Goal: Task Accomplishment & Management: Complete application form

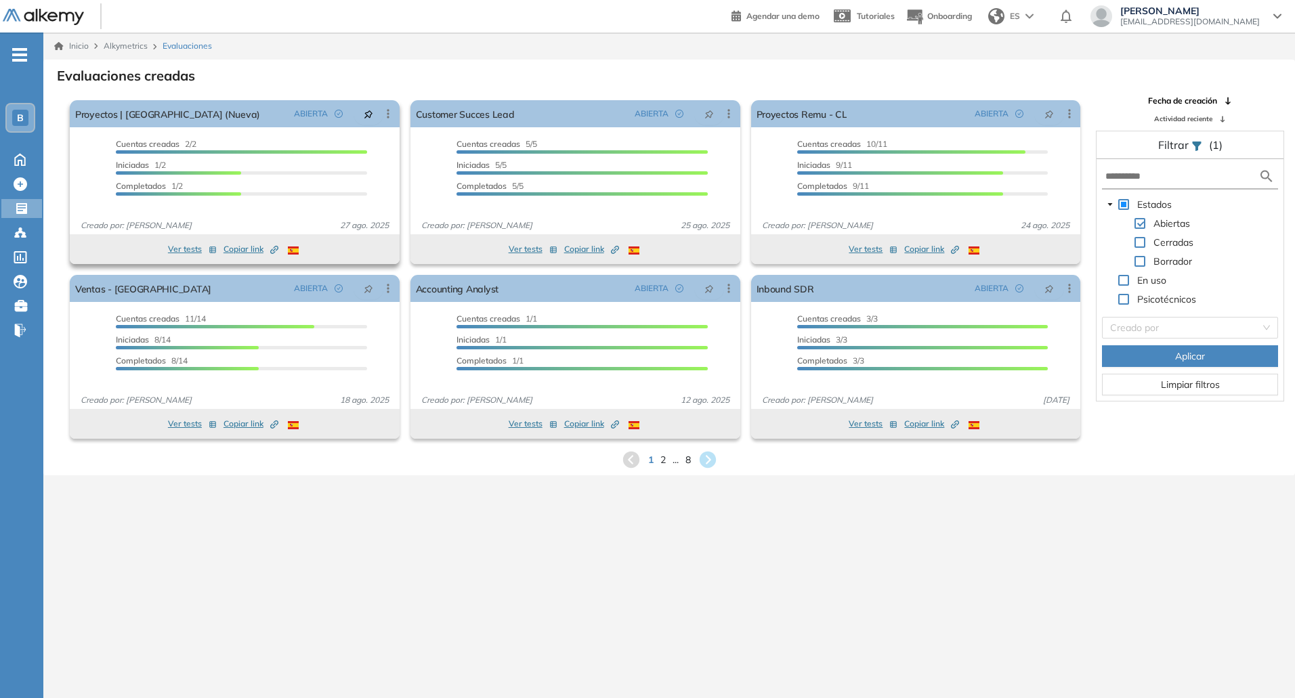
click at [187, 249] on button "Ver tests" at bounding box center [192, 249] width 49 height 16
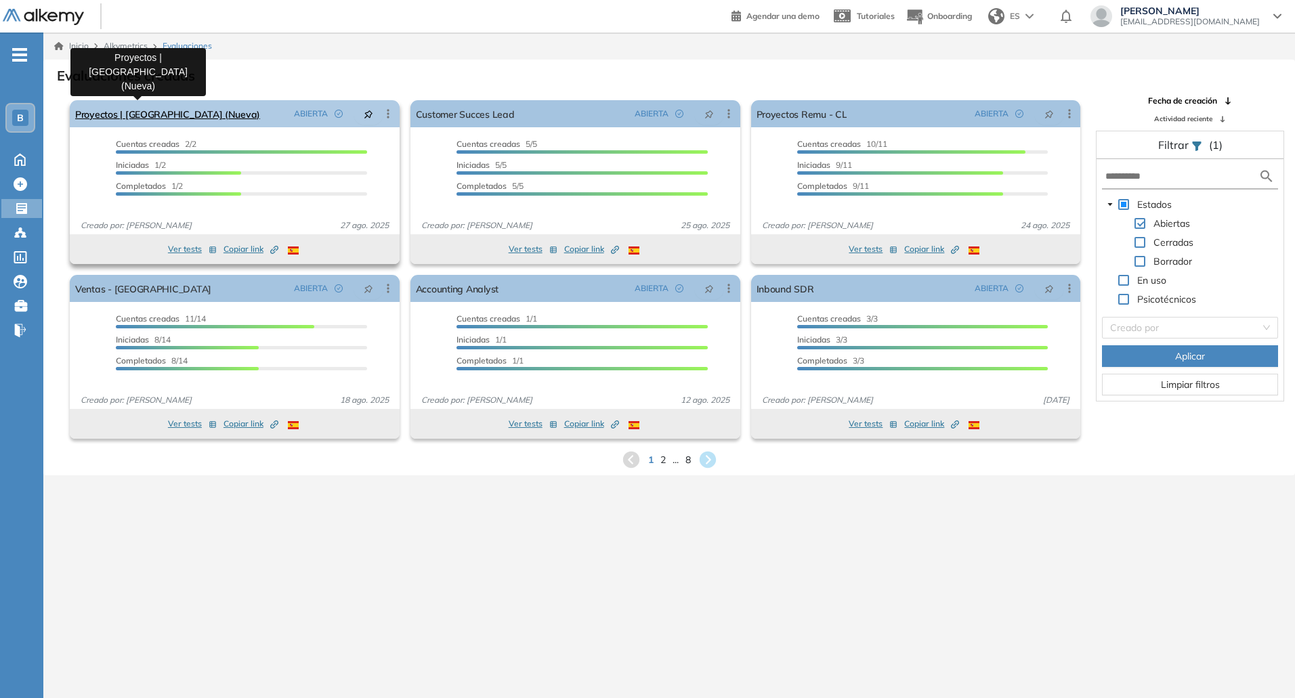
click at [188, 110] on link "Proyectos | [GEOGRAPHIC_DATA] (Nueva)" at bounding box center [167, 113] width 185 height 27
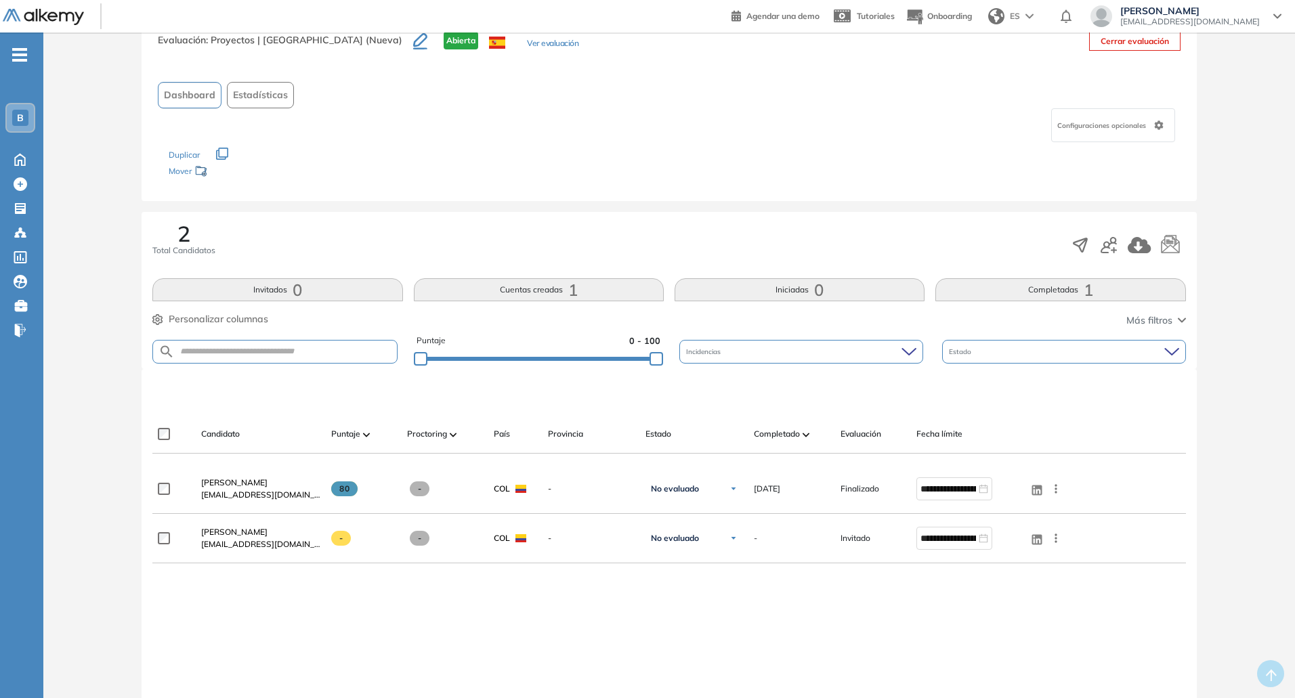
scroll to position [68, 0]
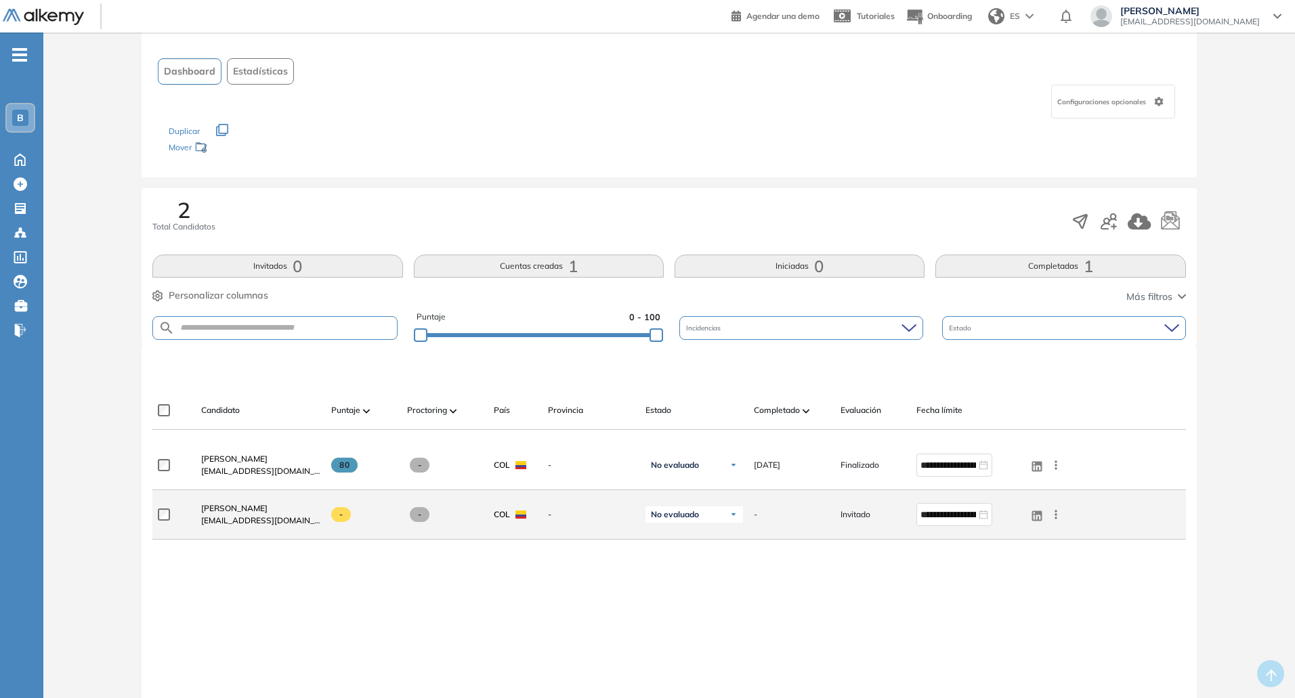
click at [1054, 513] on icon at bounding box center [1056, 515] width 14 height 14
click at [1023, 618] on div "Reiniciar" at bounding box center [1007, 610] width 90 height 15
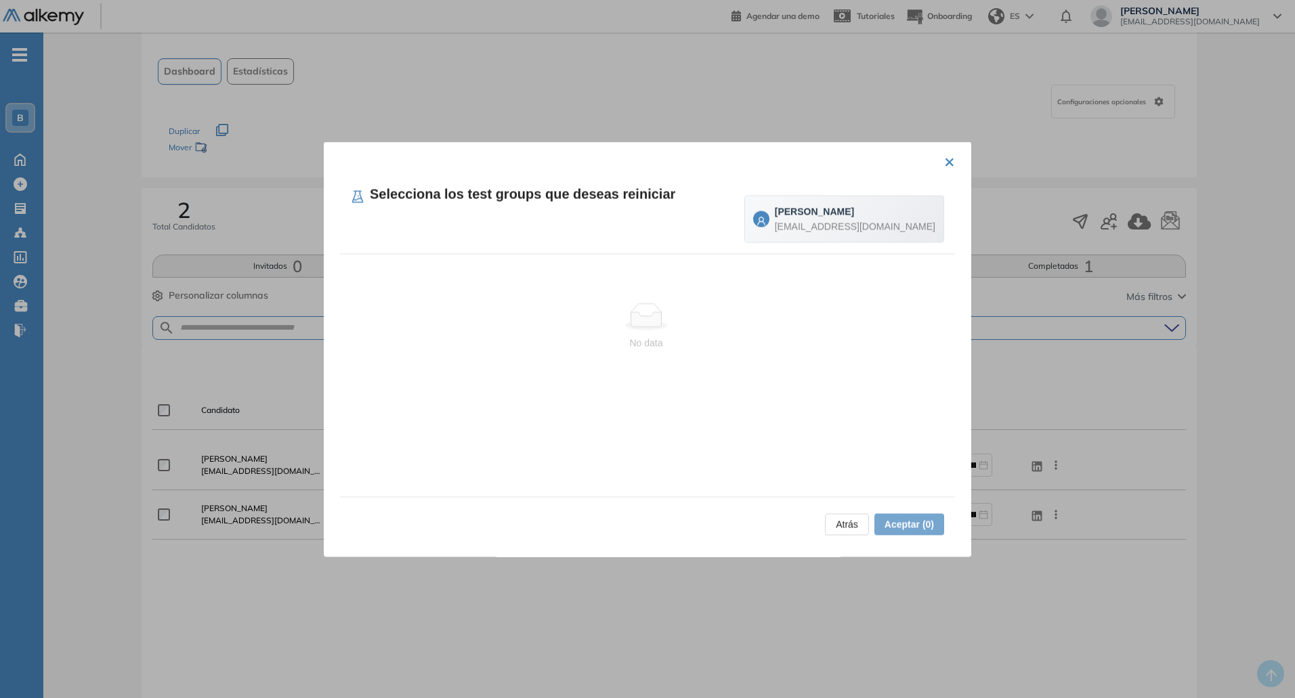
click at [944, 167] on button "×" at bounding box center [949, 160] width 11 height 26
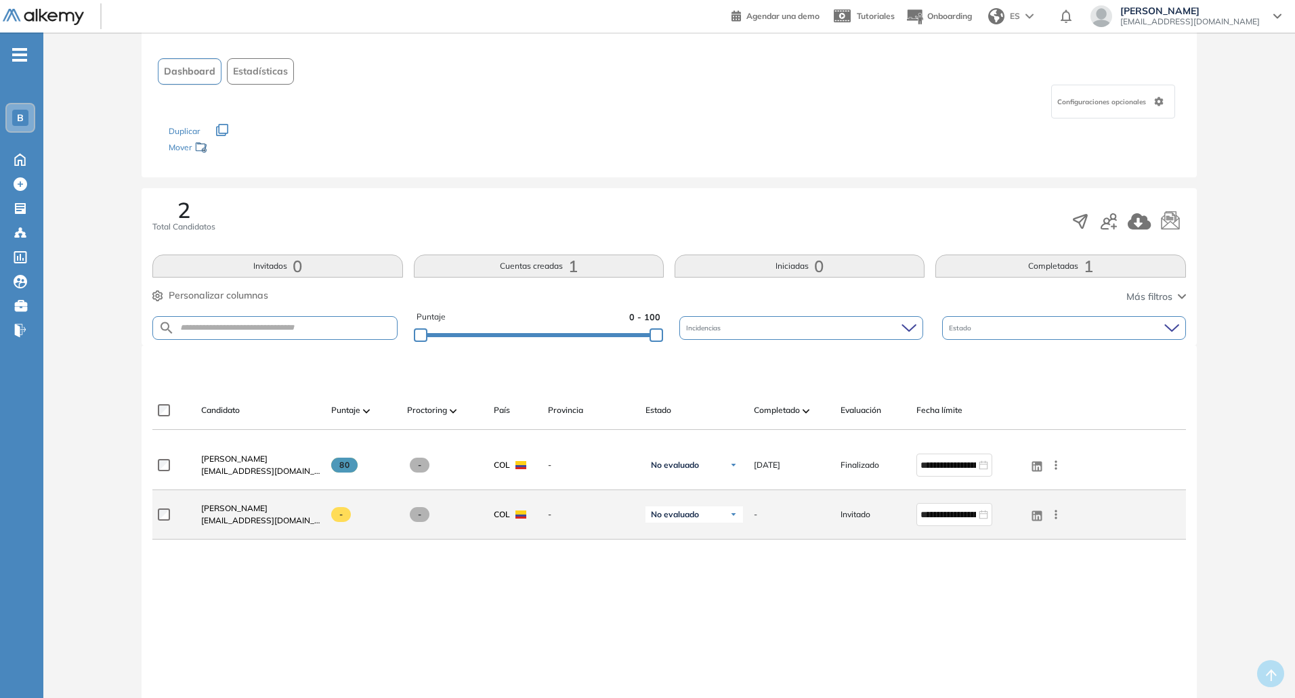
click at [1059, 513] on icon at bounding box center [1056, 515] width 14 height 14
click at [1016, 570] on span "Enviar email" at bounding box center [1006, 567] width 55 height 12
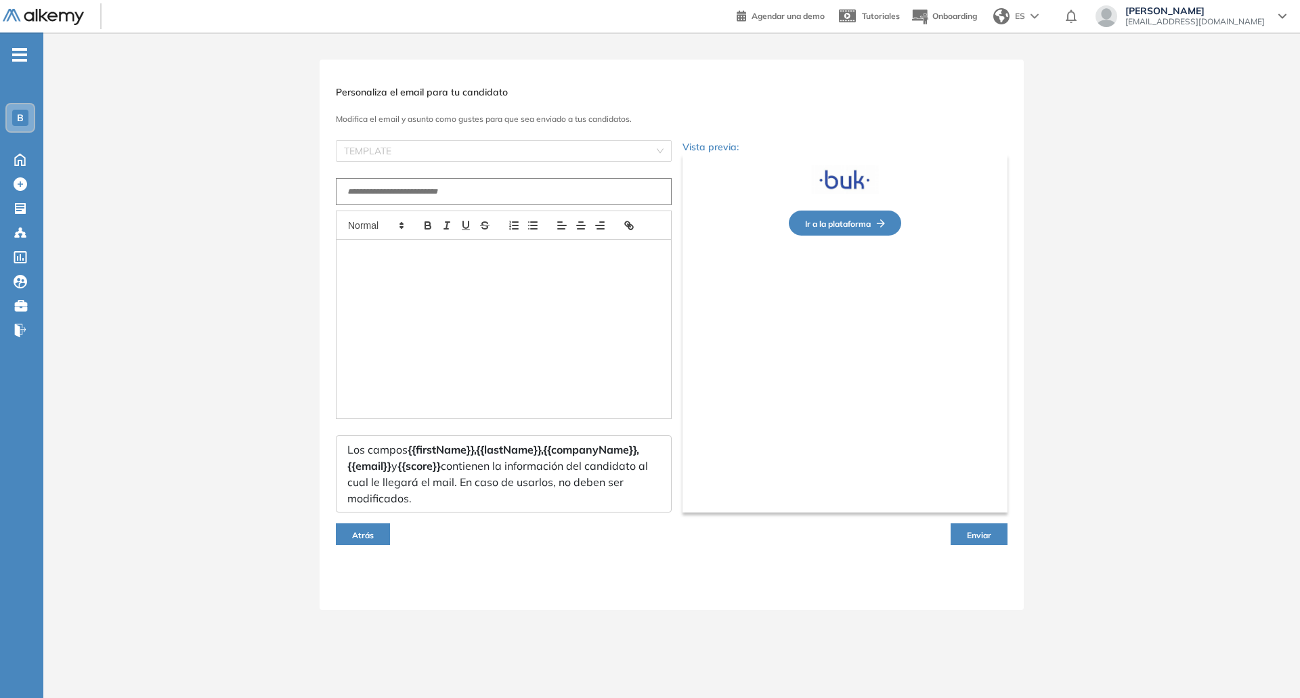
click at [356, 534] on span "Atrás" at bounding box center [363, 535] width 22 height 10
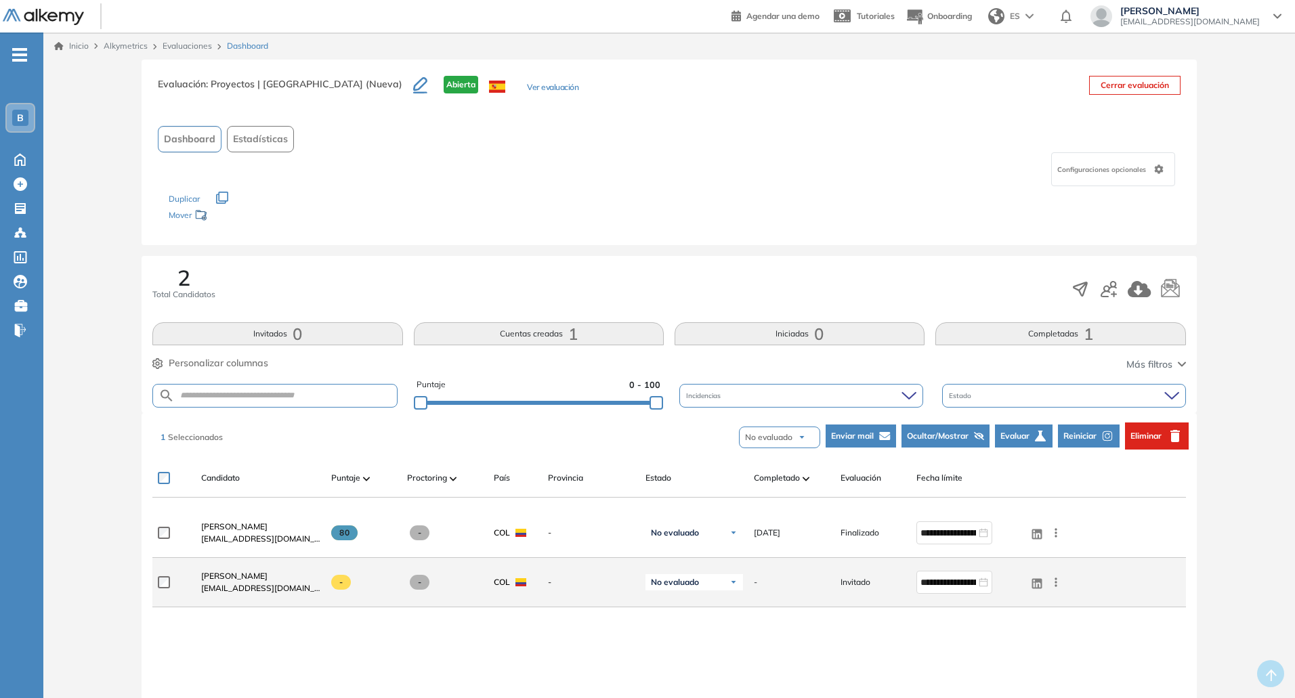
click at [723, 584] on div "No evaluado" at bounding box center [694, 582] width 98 height 16
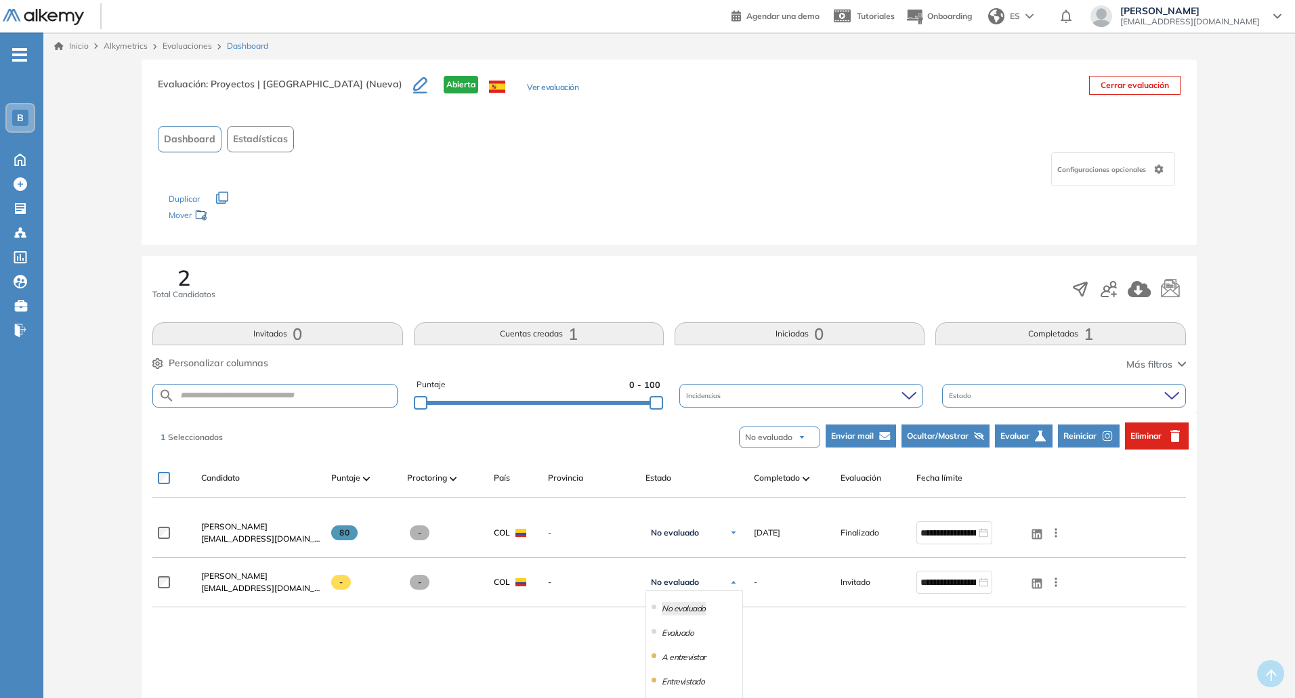
click at [597, 627] on div "**********" at bounding box center [668, 672] width 1033 height 326
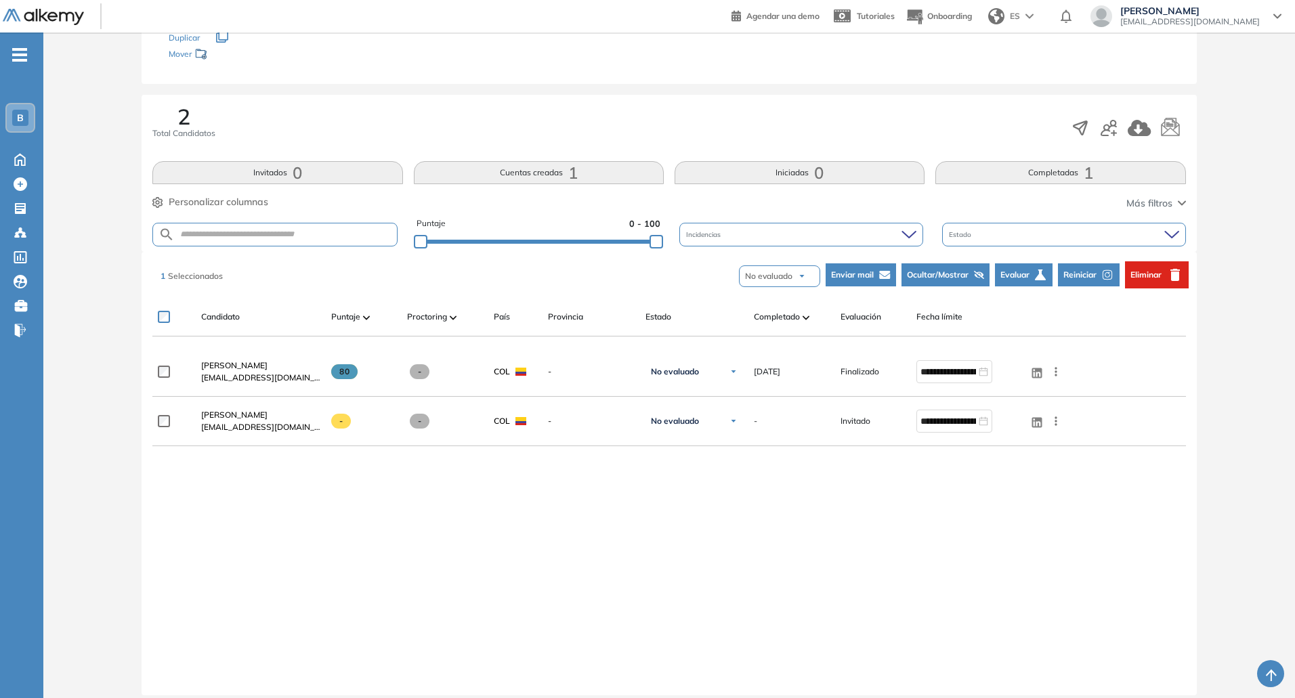
scroll to position [175, 0]
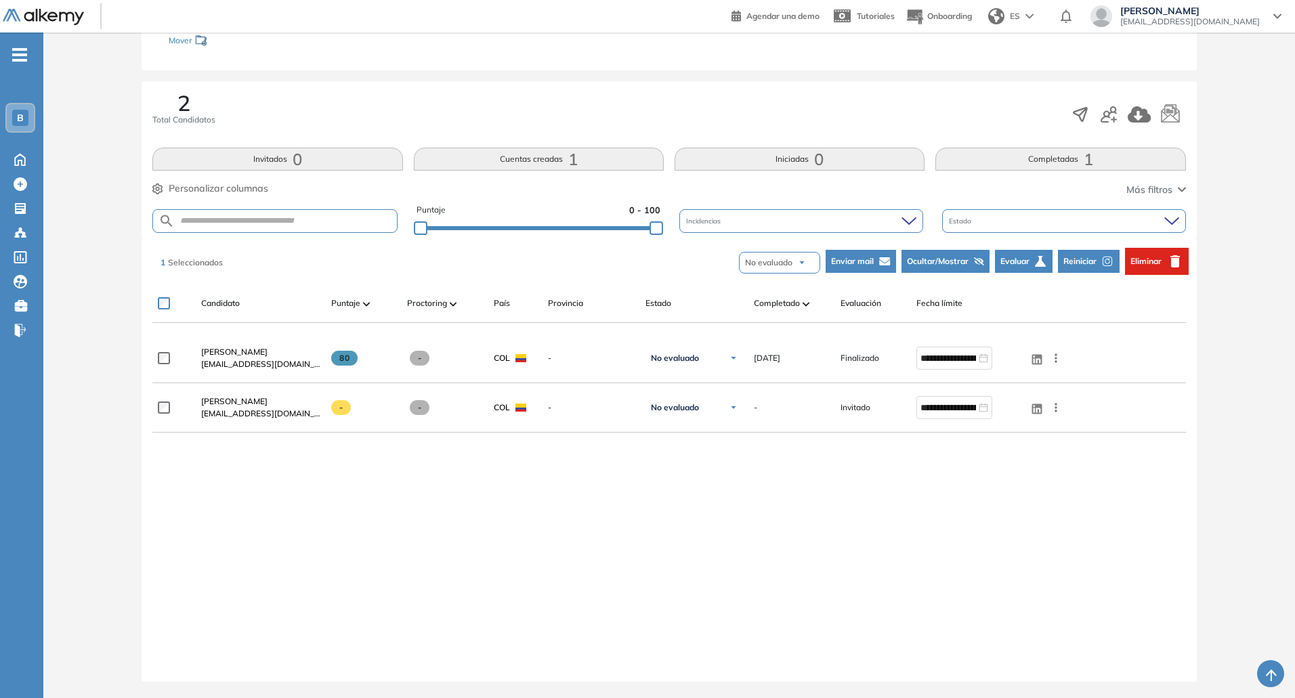
click at [1092, 259] on span "Reiniciar" at bounding box center [1079, 261] width 33 height 12
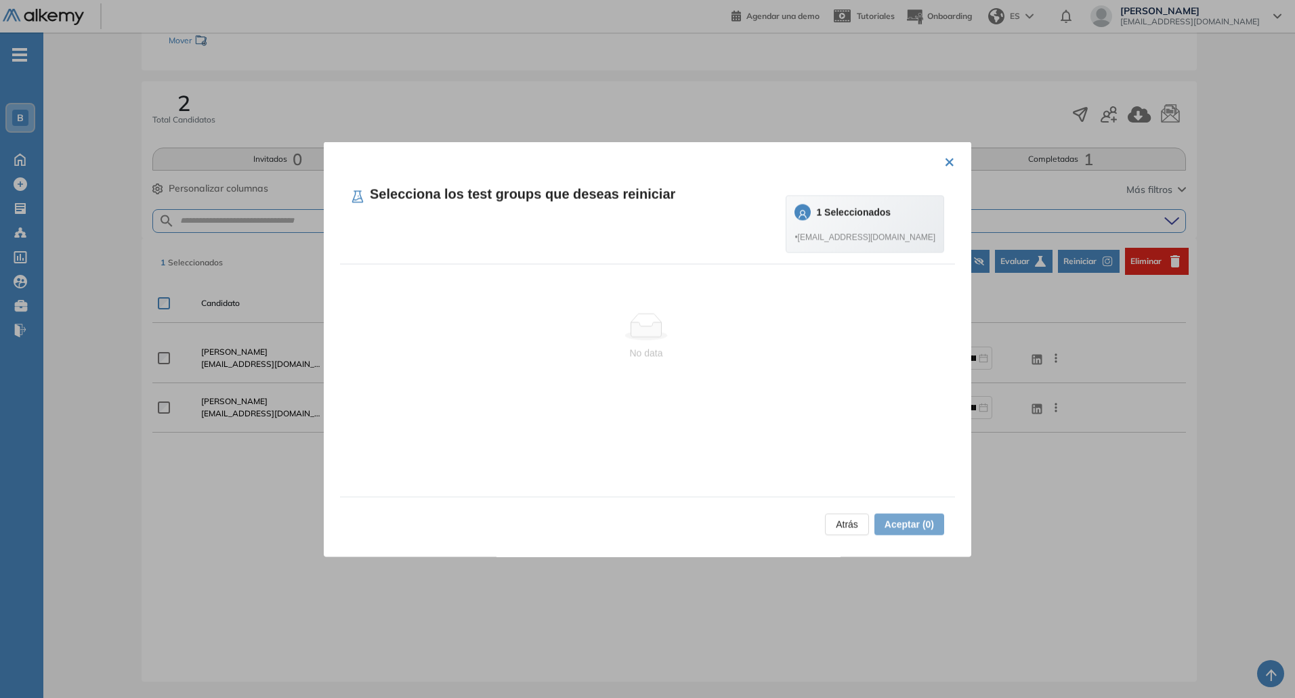
click at [694, 295] on div "No data" at bounding box center [646, 336] width 612 height 112
click at [658, 348] on div "No data" at bounding box center [646, 352] width 591 height 15
click at [593, 239] on div "Selecciona los test groups que deseas reiniciar 1 Seleccionados • anyelica0104@…" at bounding box center [647, 218] width 615 height 91
click at [913, 226] on div "• anyelica0104@gmail.com" at bounding box center [864, 235] width 141 height 18
click at [948, 163] on button "×" at bounding box center [949, 160] width 11 height 26
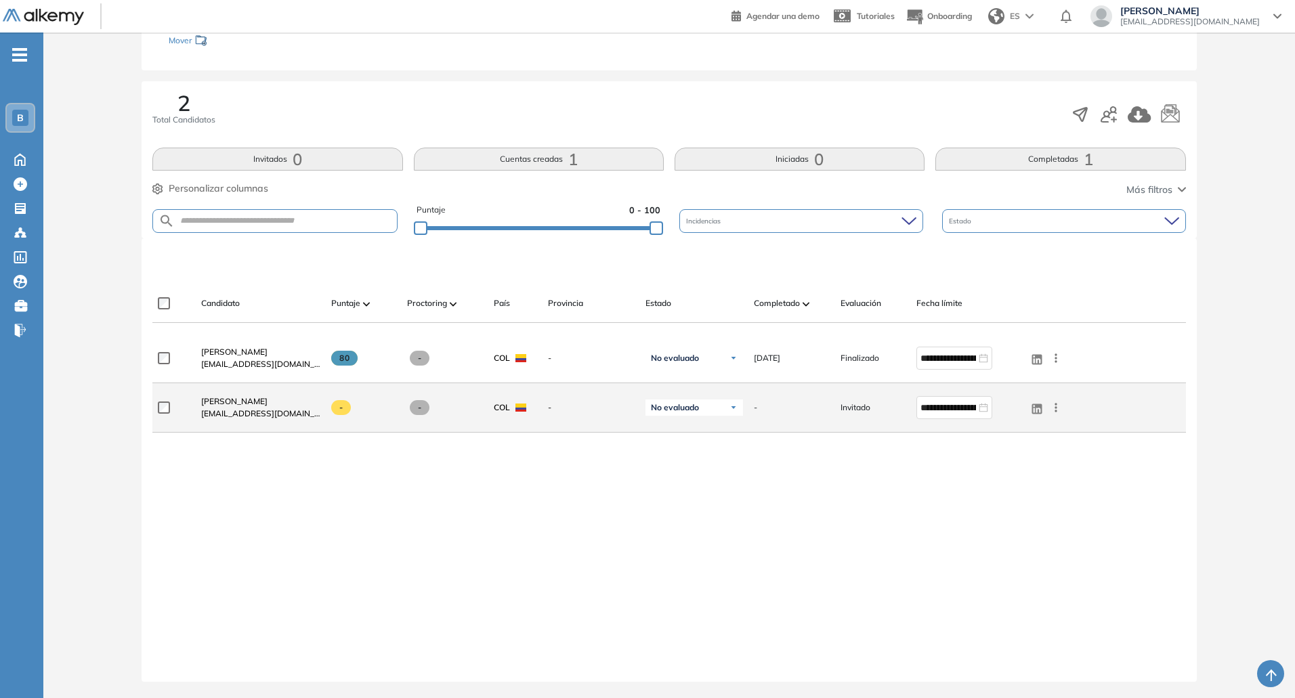
click at [1052, 408] on icon at bounding box center [1056, 408] width 14 height 14
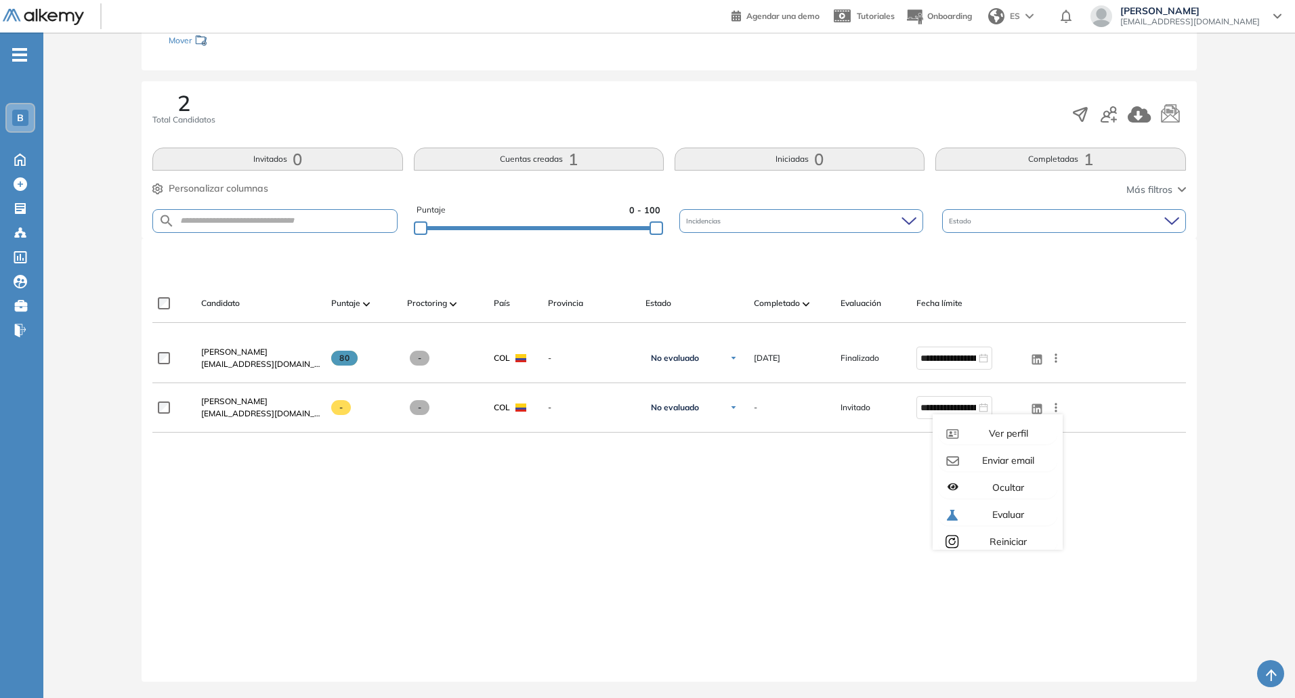
click at [747, 490] on div "**********" at bounding box center [668, 497] width 1033 height 326
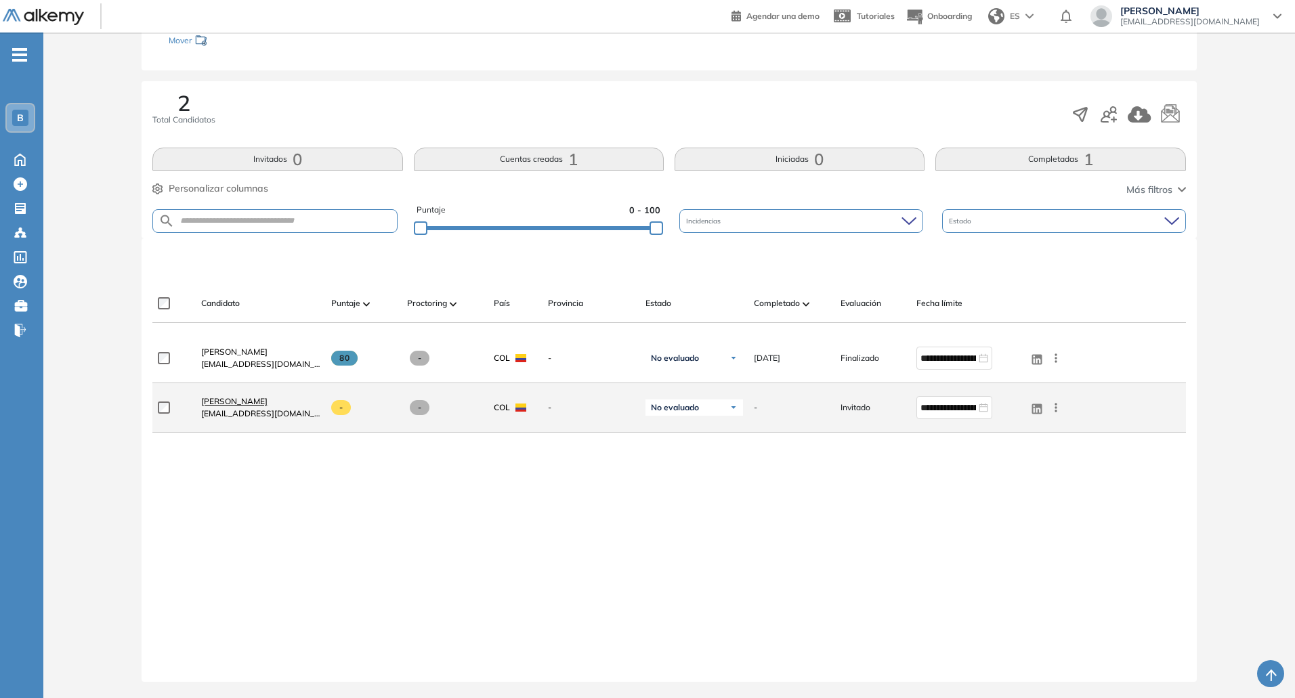
click at [211, 403] on span "[PERSON_NAME]" at bounding box center [234, 401] width 66 height 10
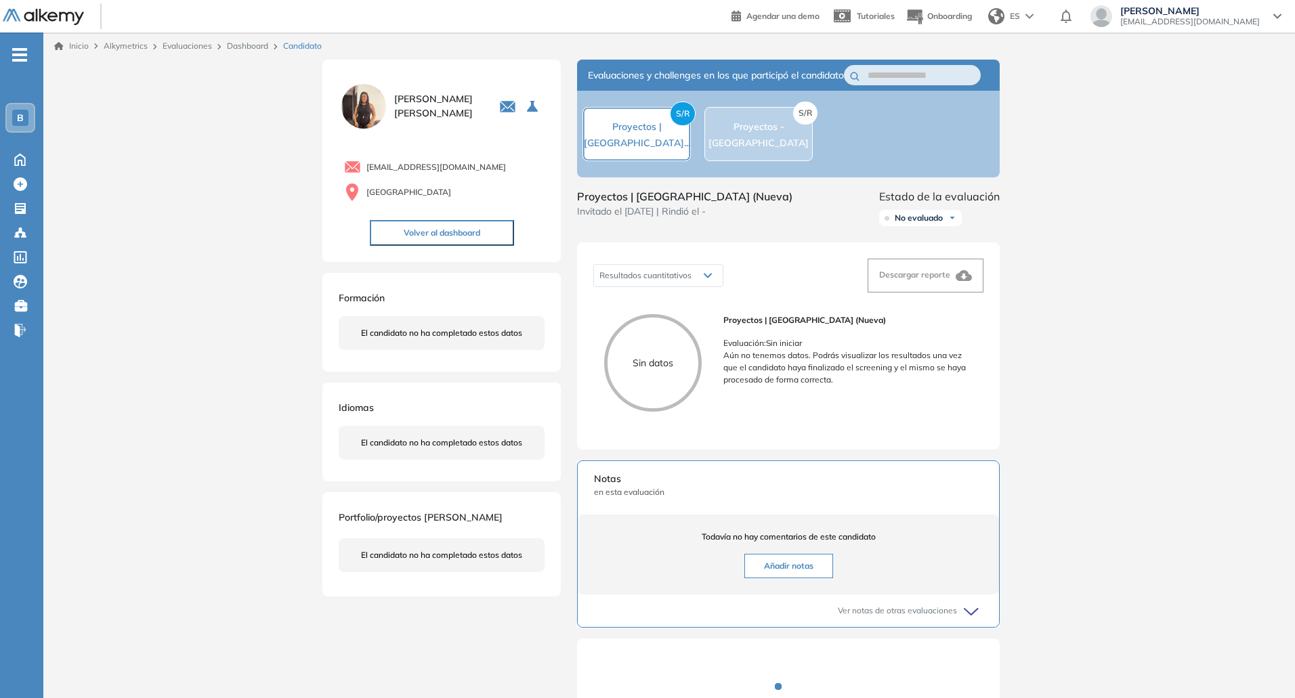
click at [767, 161] on div "S/R Proyectos - Colombia" at bounding box center [758, 134] width 108 height 54
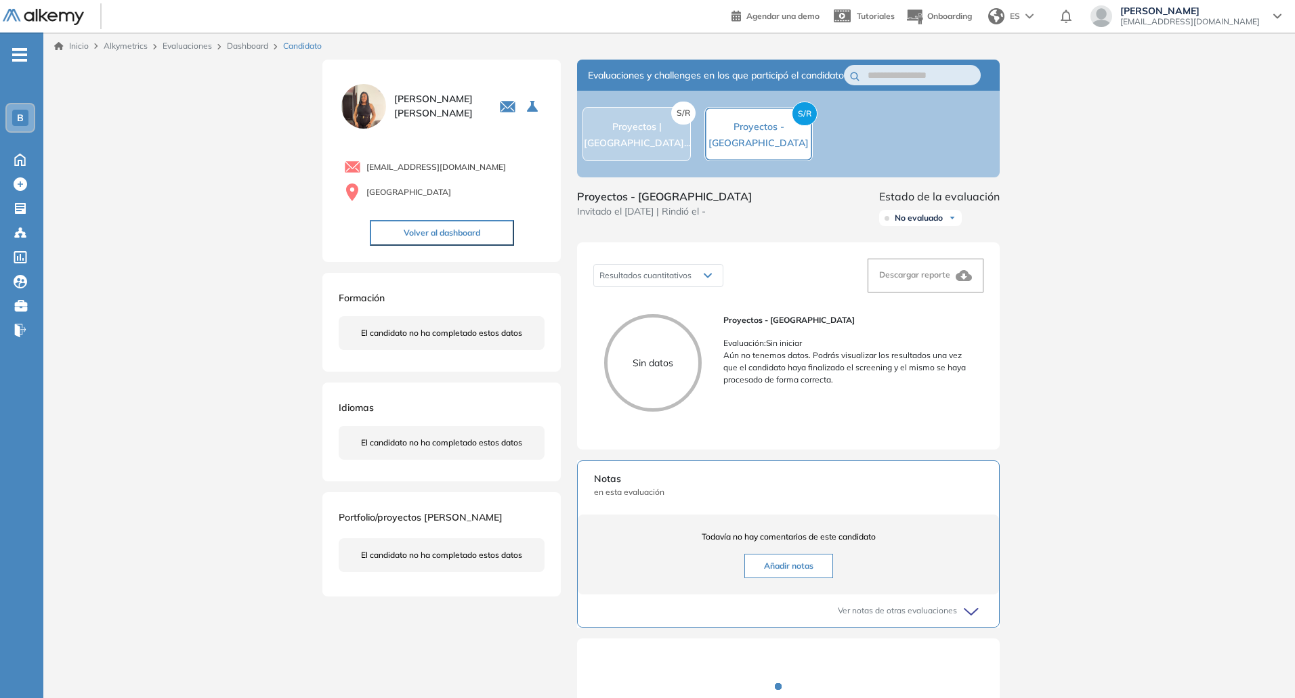
click at [644, 158] on div "S/R Proyectos | Colombia..." at bounding box center [636, 134] width 108 height 54
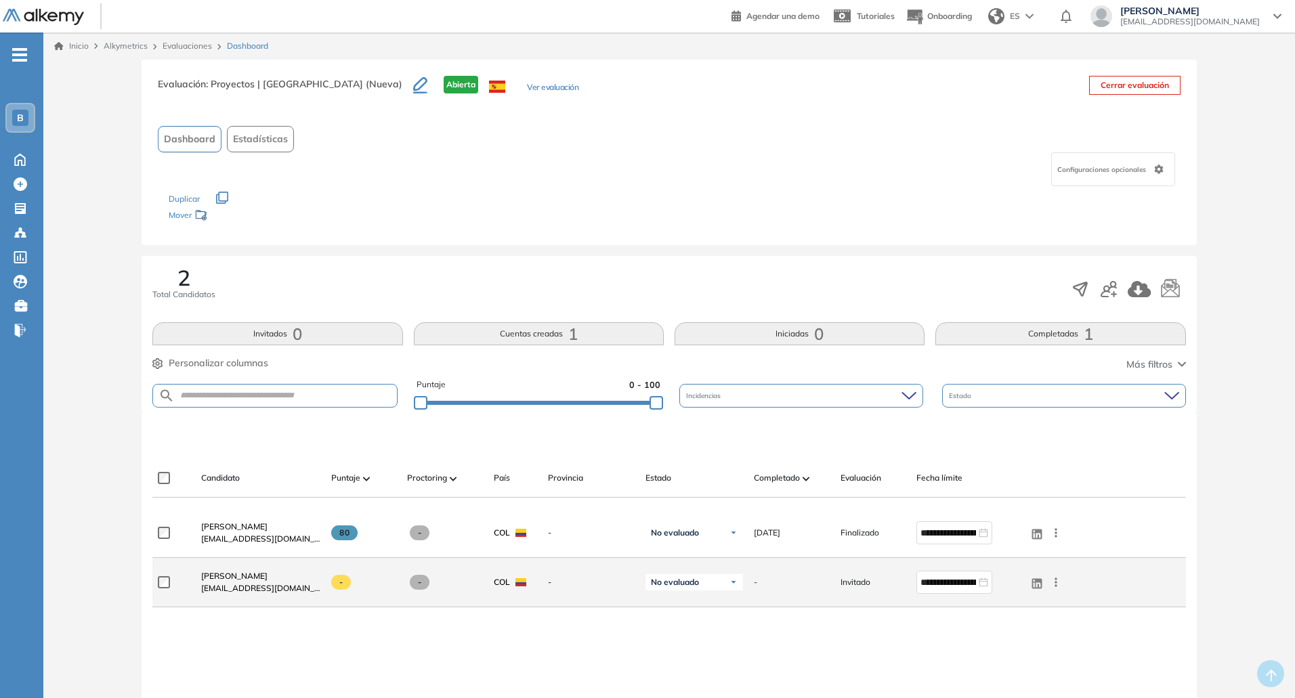
click at [1059, 584] on icon at bounding box center [1056, 583] width 14 height 14
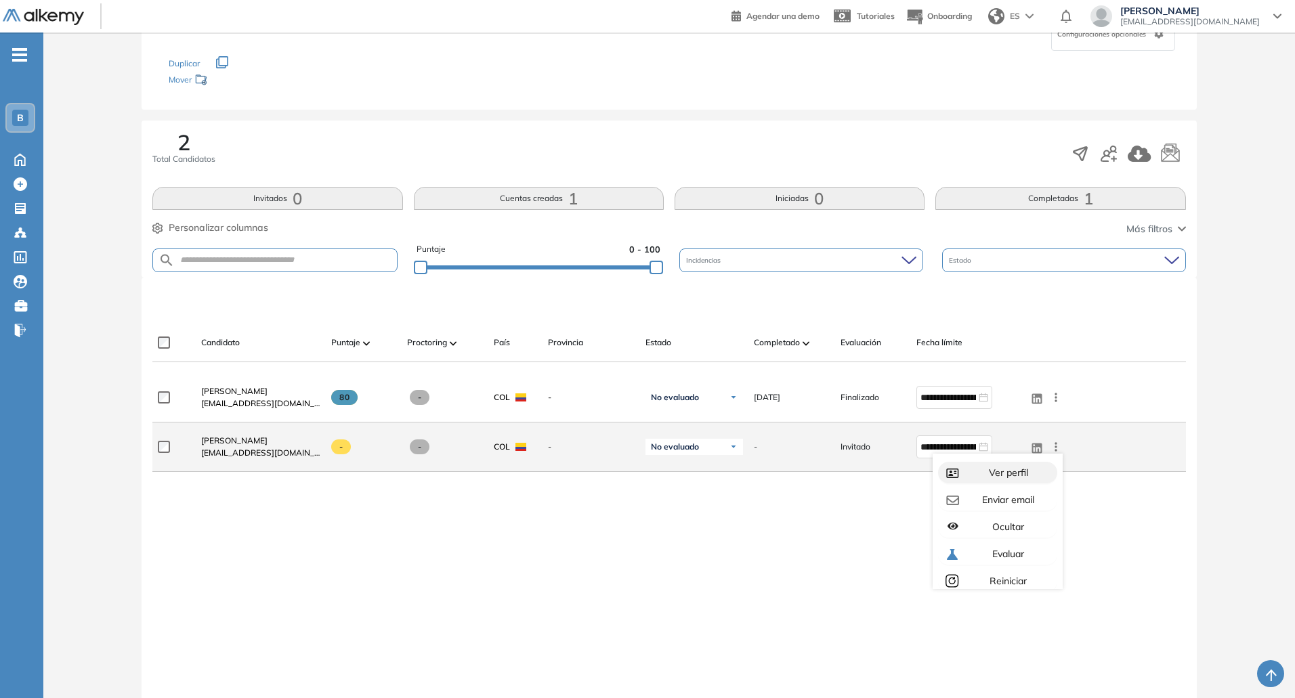
click at [977, 469] on div "Ver perfil" at bounding box center [1007, 472] width 90 height 15
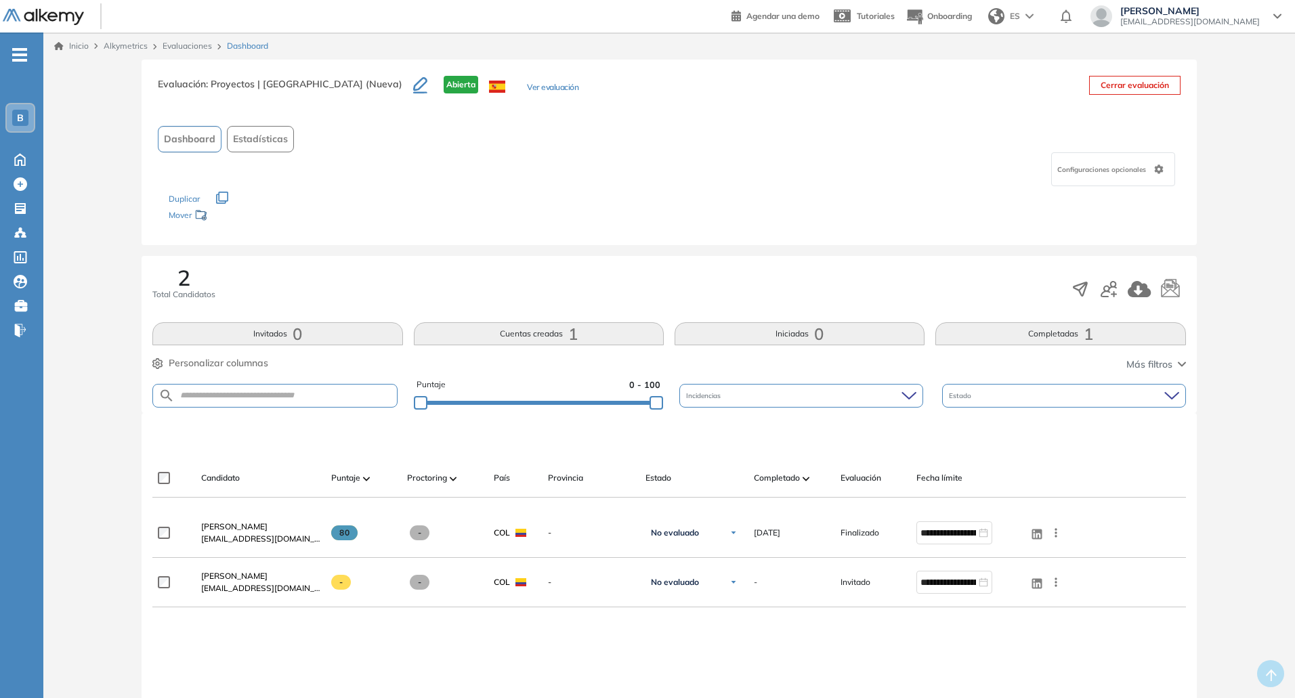
scroll to position [76, 0]
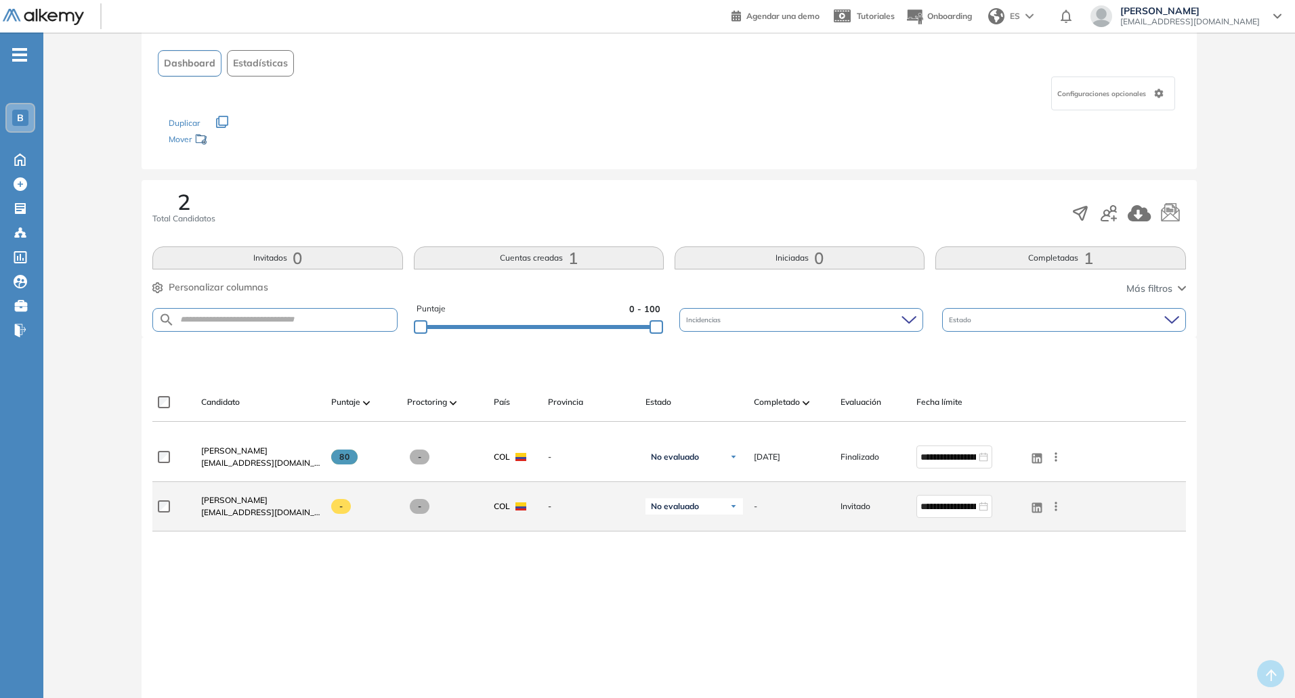
click at [1057, 507] on icon at bounding box center [1056, 507] width 14 height 14
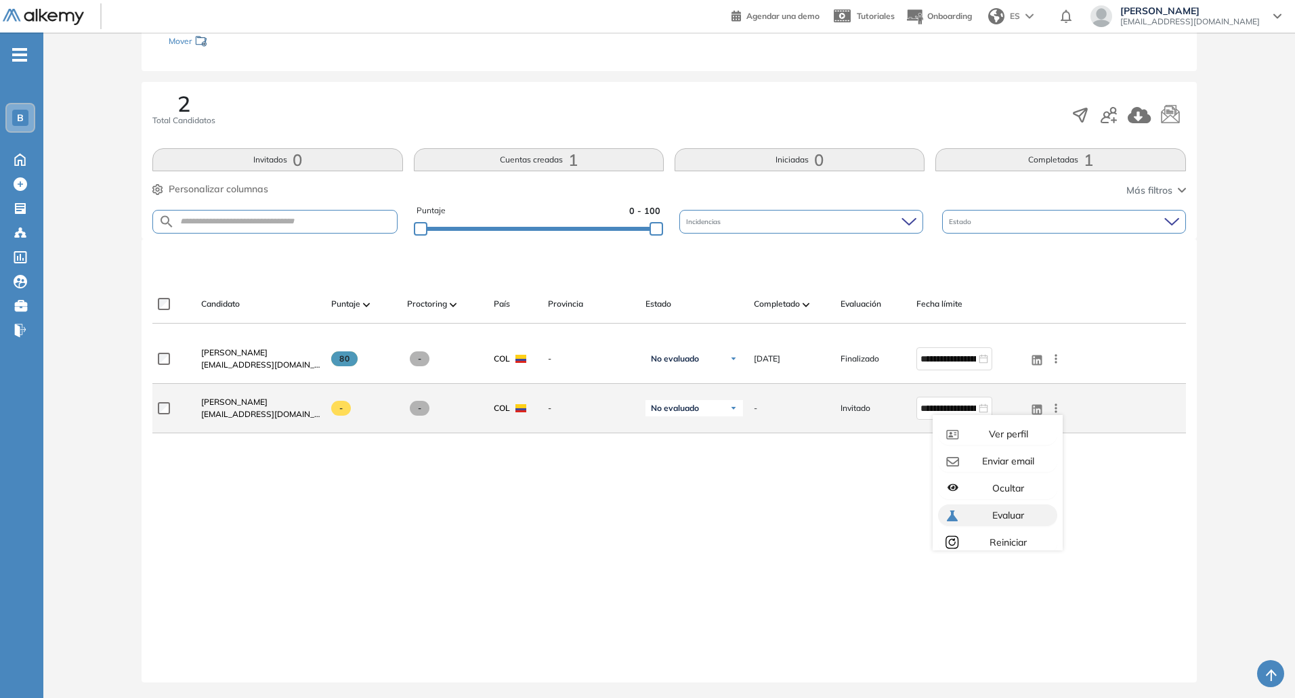
scroll to position [175, 0]
click at [994, 460] on span "Enviar email" at bounding box center [1006, 460] width 55 height 12
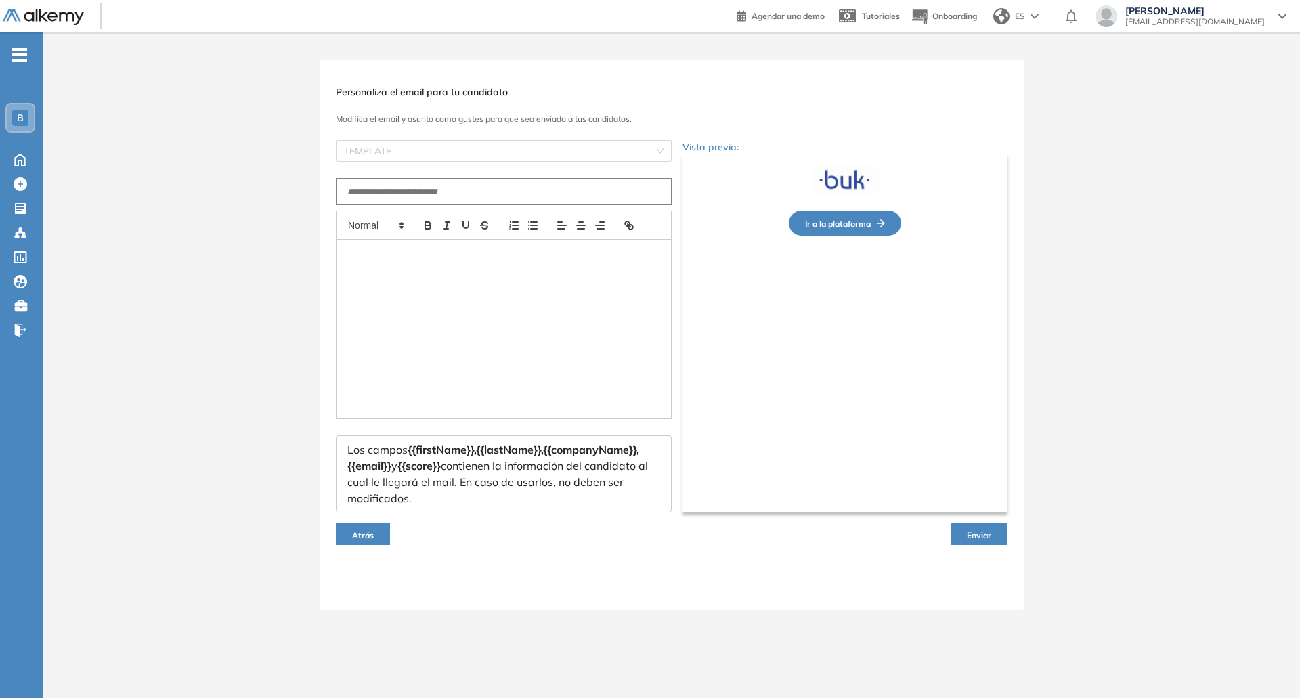
click at [435, 349] on div at bounding box center [504, 329] width 335 height 179
click at [419, 291] on div at bounding box center [504, 329] width 335 height 179
click at [368, 323] on p at bounding box center [503, 329] width 291 height 12
click at [353, 537] on span "Atrás" at bounding box center [363, 535] width 22 height 10
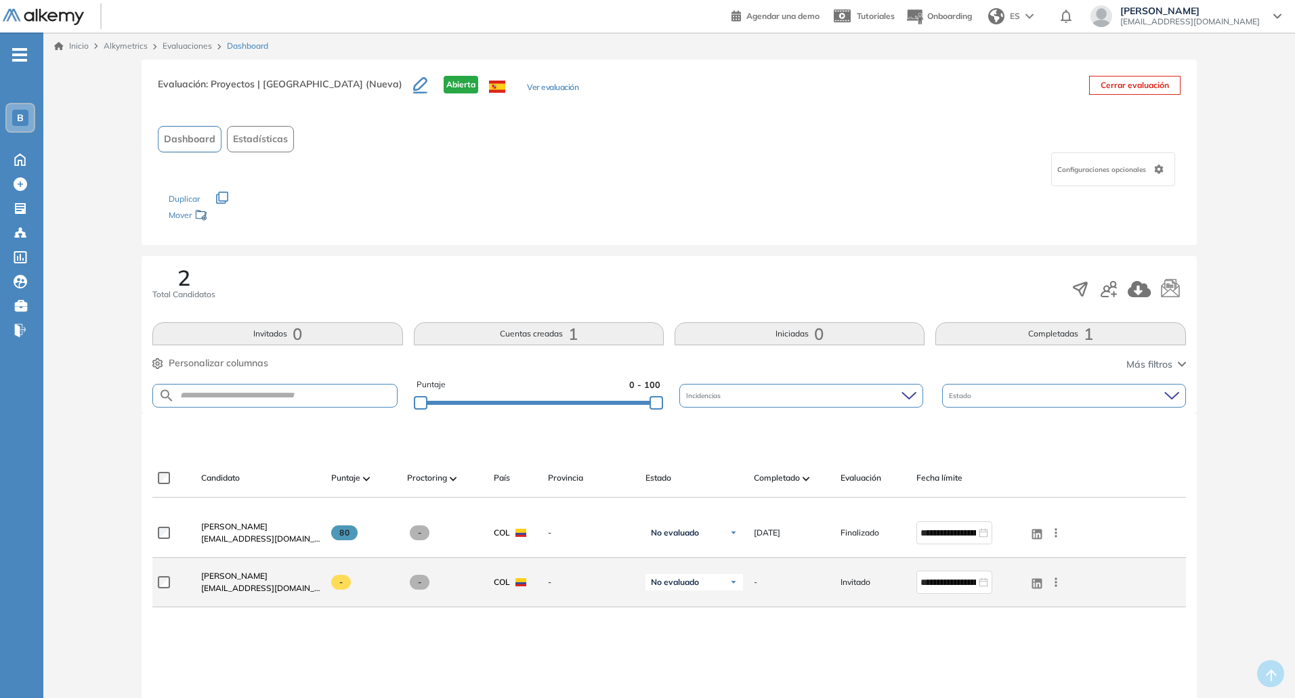
click at [1054, 584] on icon at bounding box center [1056, 583] width 14 height 14
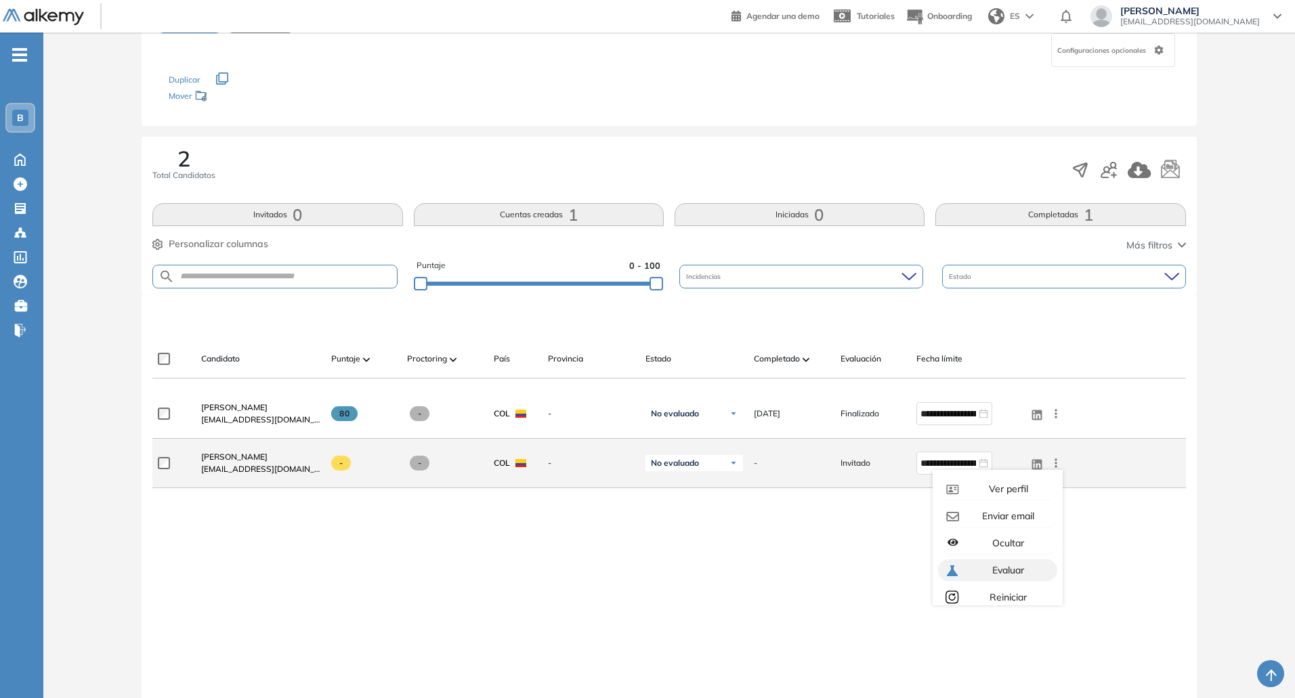
scroll to position [175, 0]
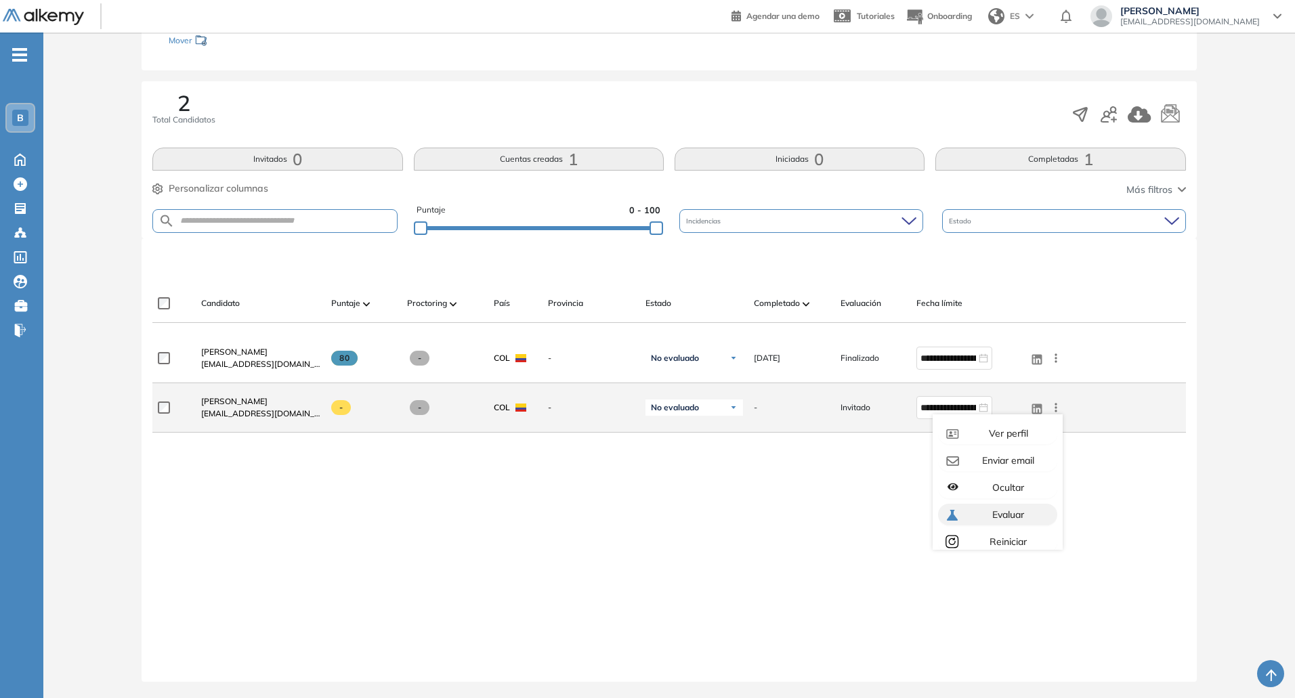
click at [1013, 516] on span "Evaluar" at bounding box center [1006, 515] width 35 height 12
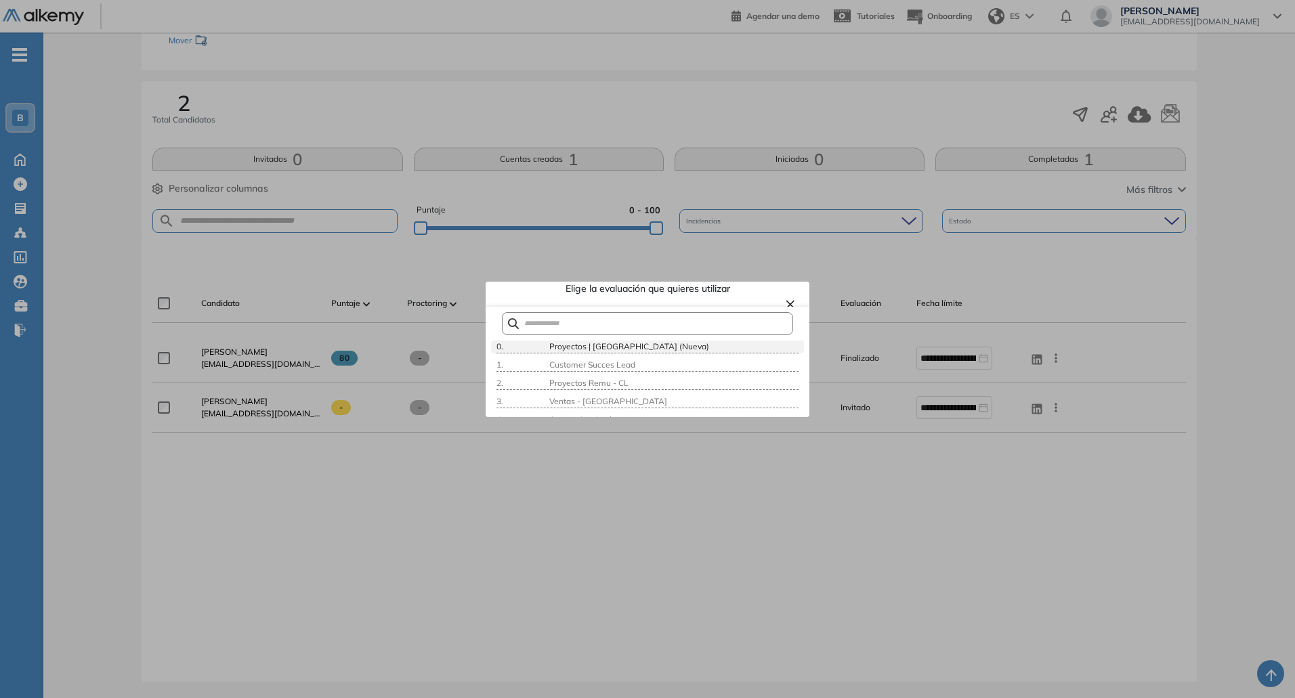
click at [618, 348] on span "Proyectos | [GEOGRAPHIC_DATA] (Nueva)" at bounding box center [628, 346] width 163 height 10
click at [997, 469] on div at bounding box center [647, 349] width 1295 height 698
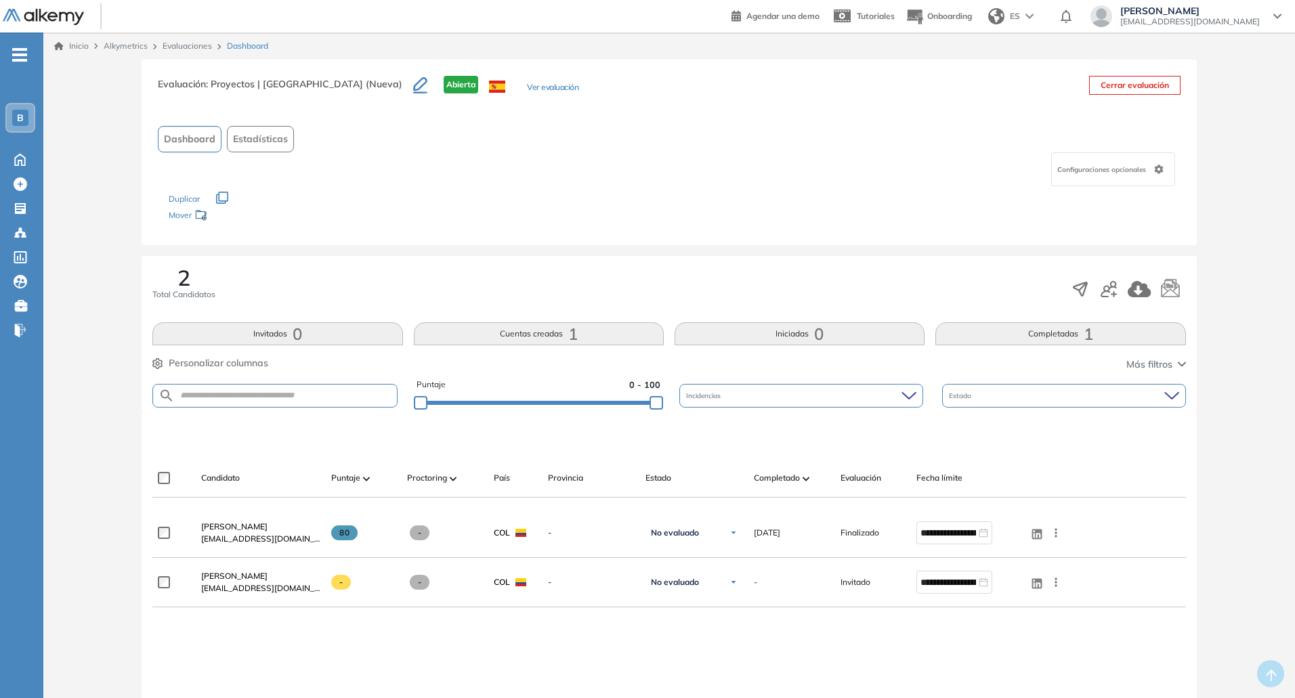
click at [188, 47] on link "Evaluaciones" at bounding box center [187, 46] width 49 height 10
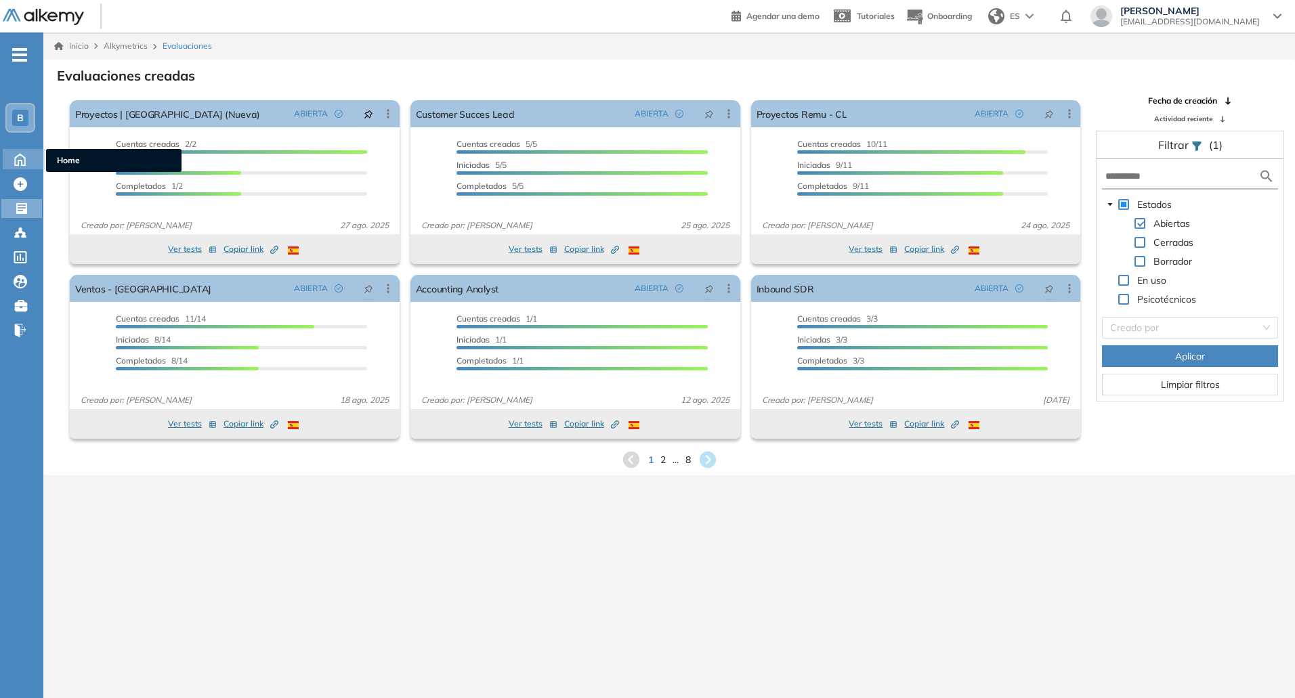
click at [22, 154] on icon at bounding box center [20, 158] width 24 height 16
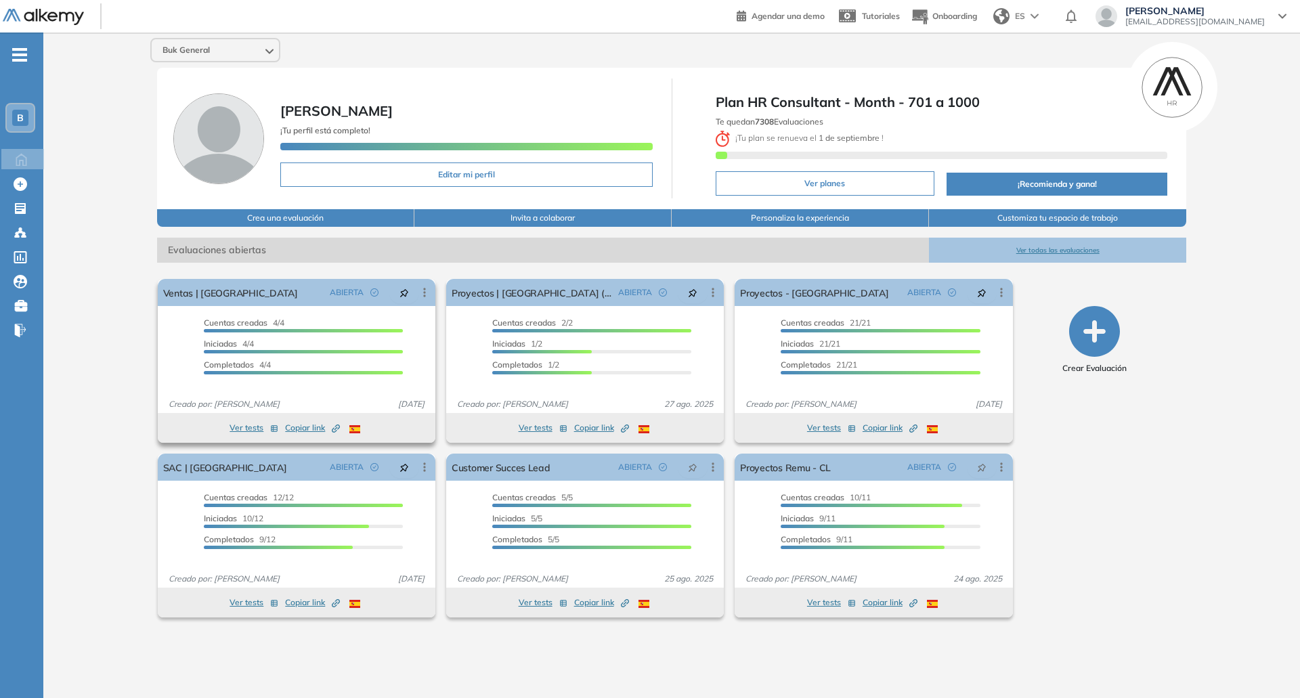
click at [273, 428] on icon "button" at bounding box center [275, 429] width 6 height 6
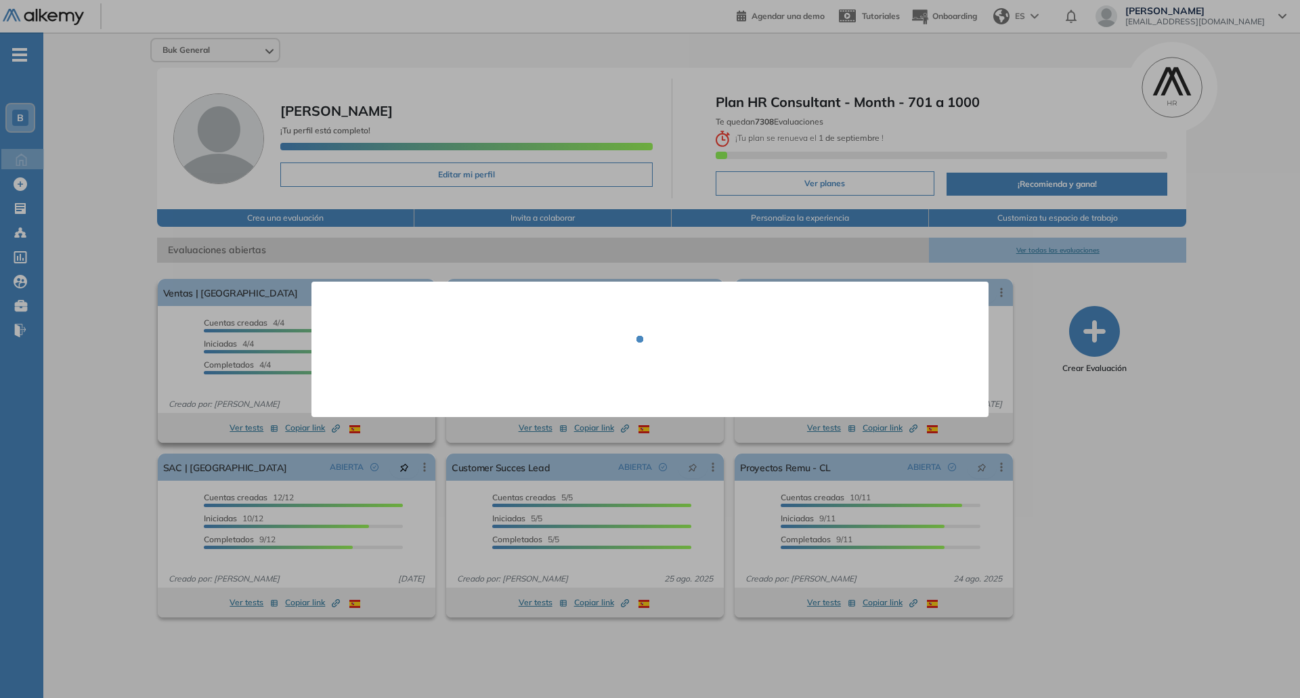
click at [296, 432] on div at bounding box center [650, 349] width 1300 height 698
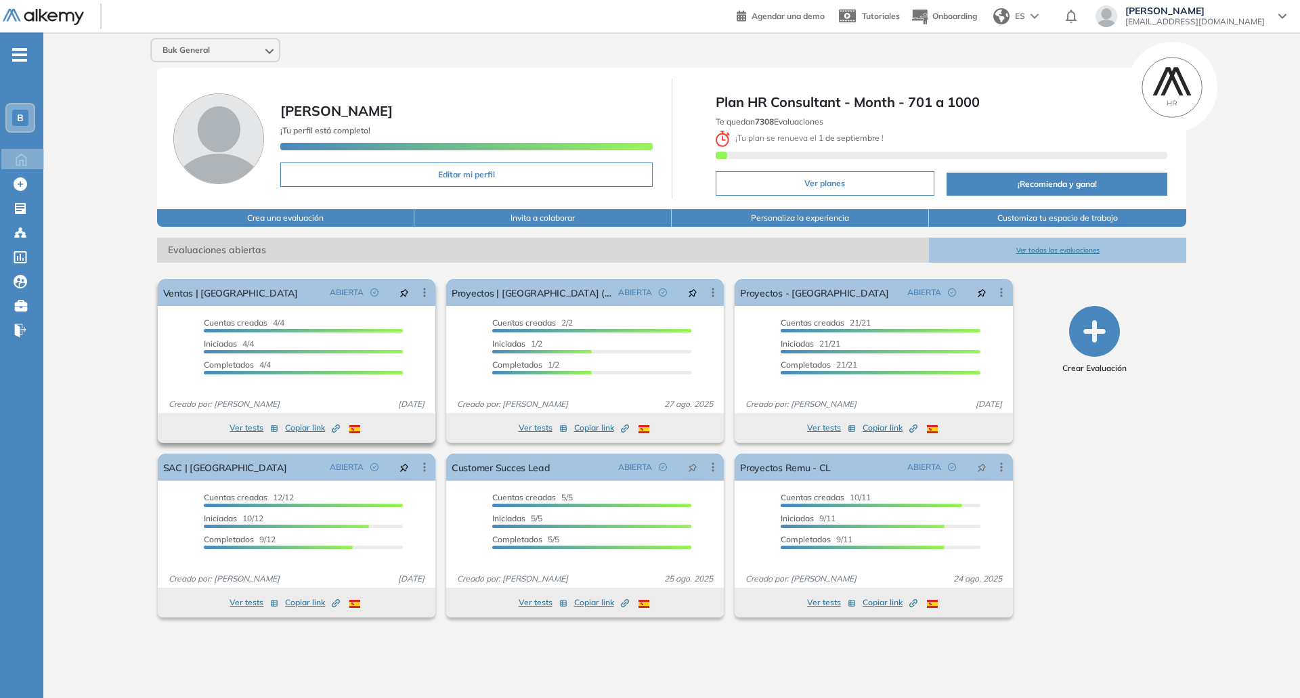
click at [273, 428] on icon "button" at bounding box center [275, 429] width 6 height 6
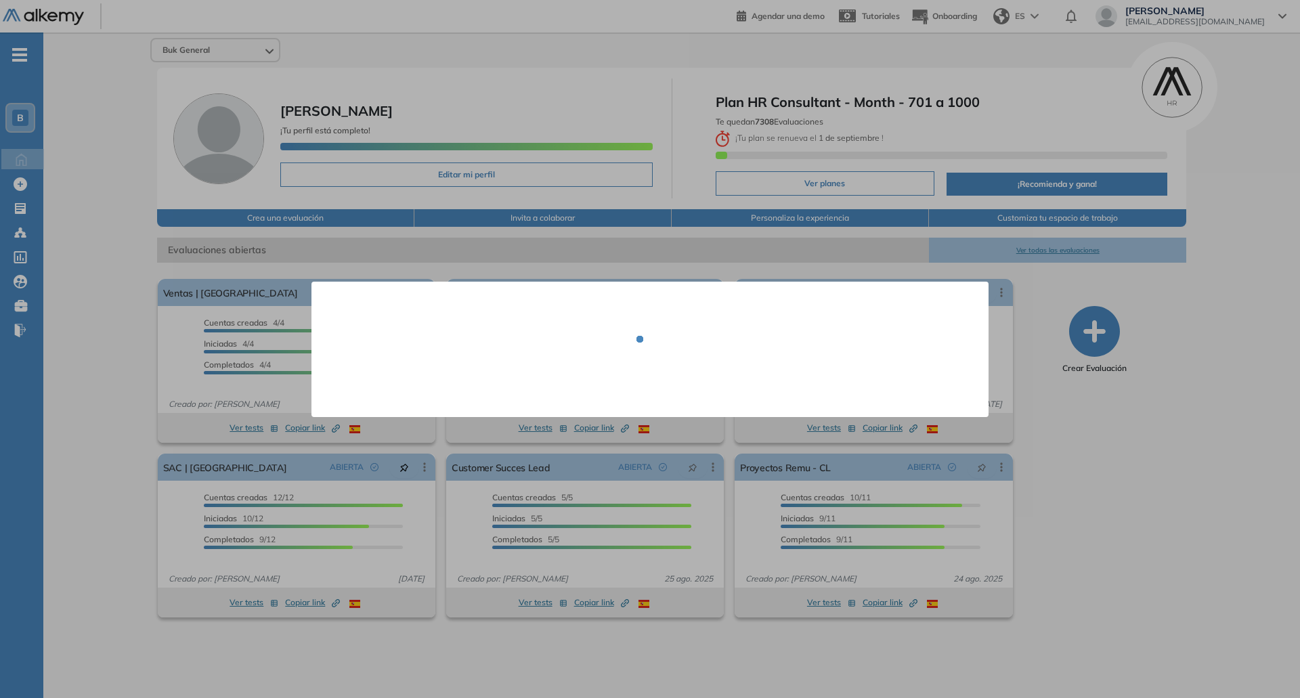
click at [157, 346] on div at bounding box center [650, 349] width 1300 height 698
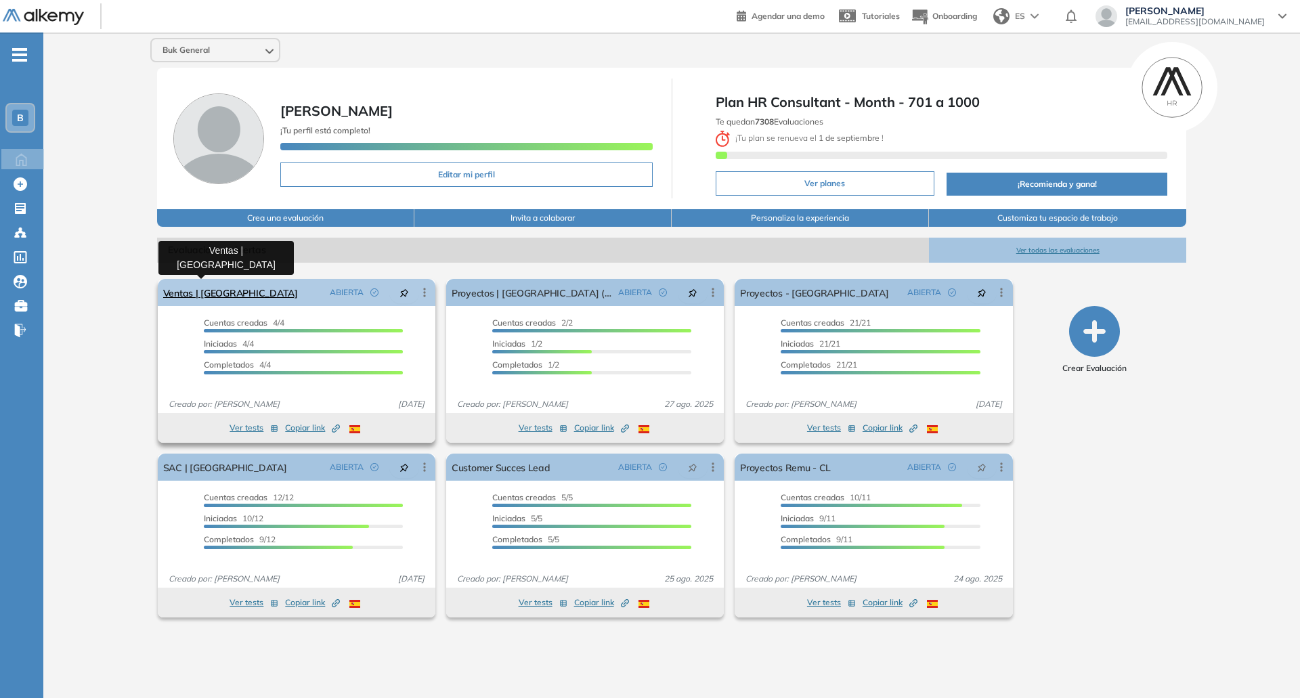
click at [221, 289] on link "Ventas | [GEOGRAPHIC_DATA]" at bounding box center [230, 292] width 135 height 27
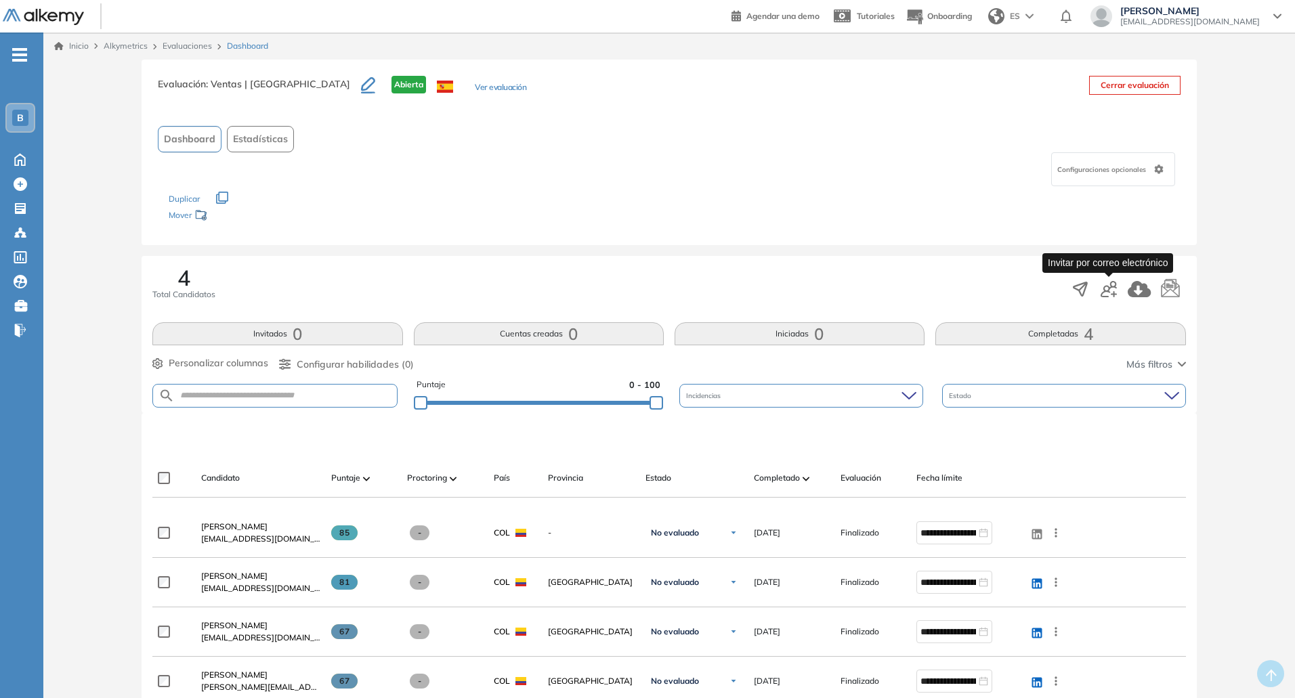
click at [1106, 291] on icon "button" at bounding box center [1109, 289] width 16 height 16
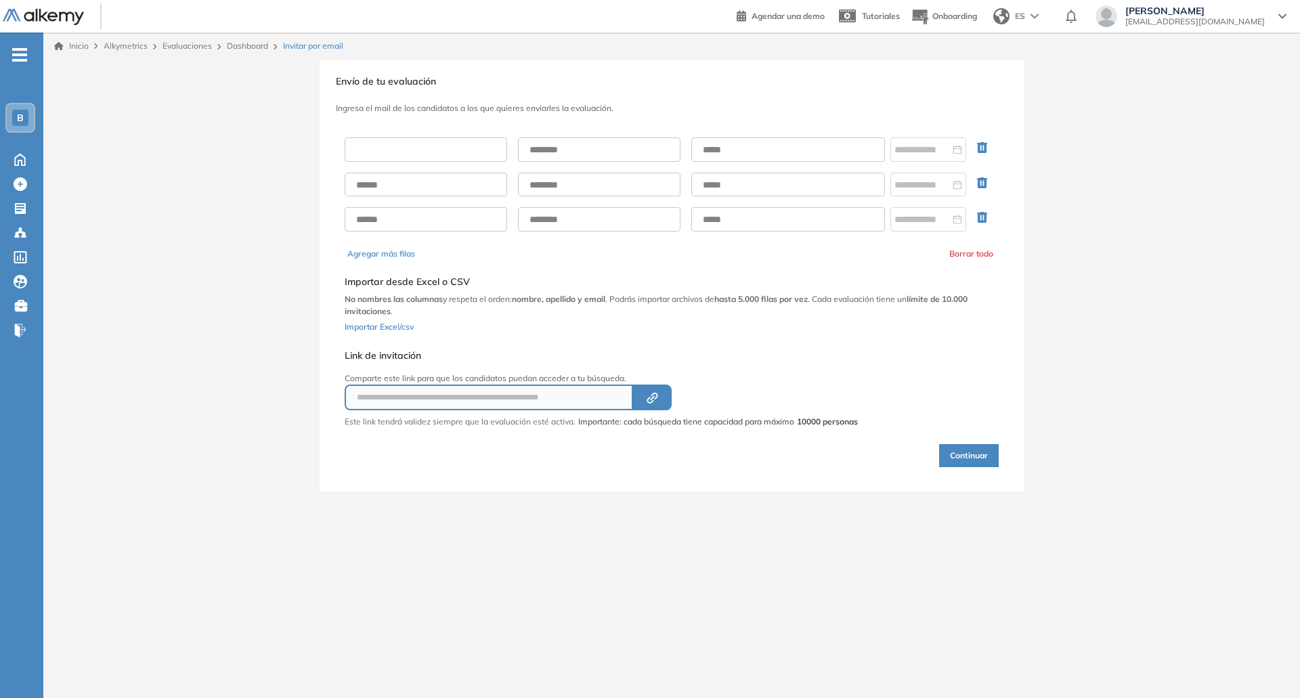
click at [459, 152] on input "text" at bounding box center [426, 149] width 163 height 24
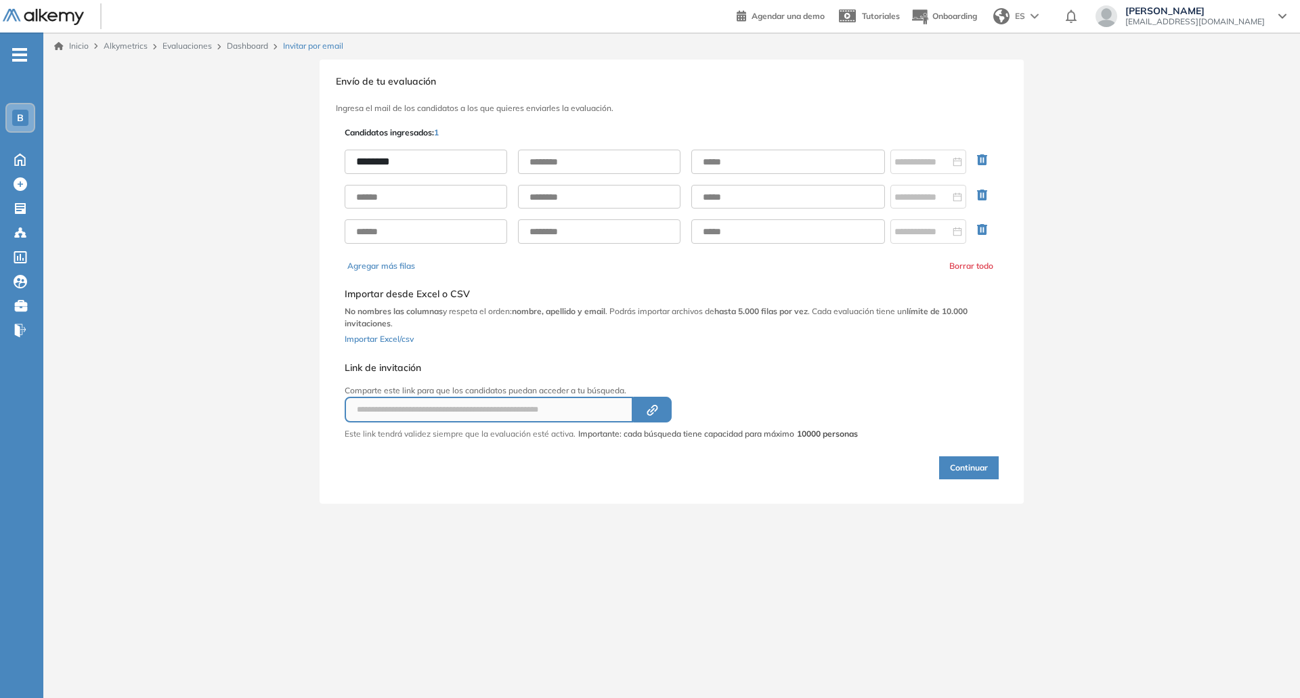
type input "********"
type input "******"
paste input "**********"
type input "**********"
click at [910, 172] on div at bounding box center [929, 162] width 76 height 24
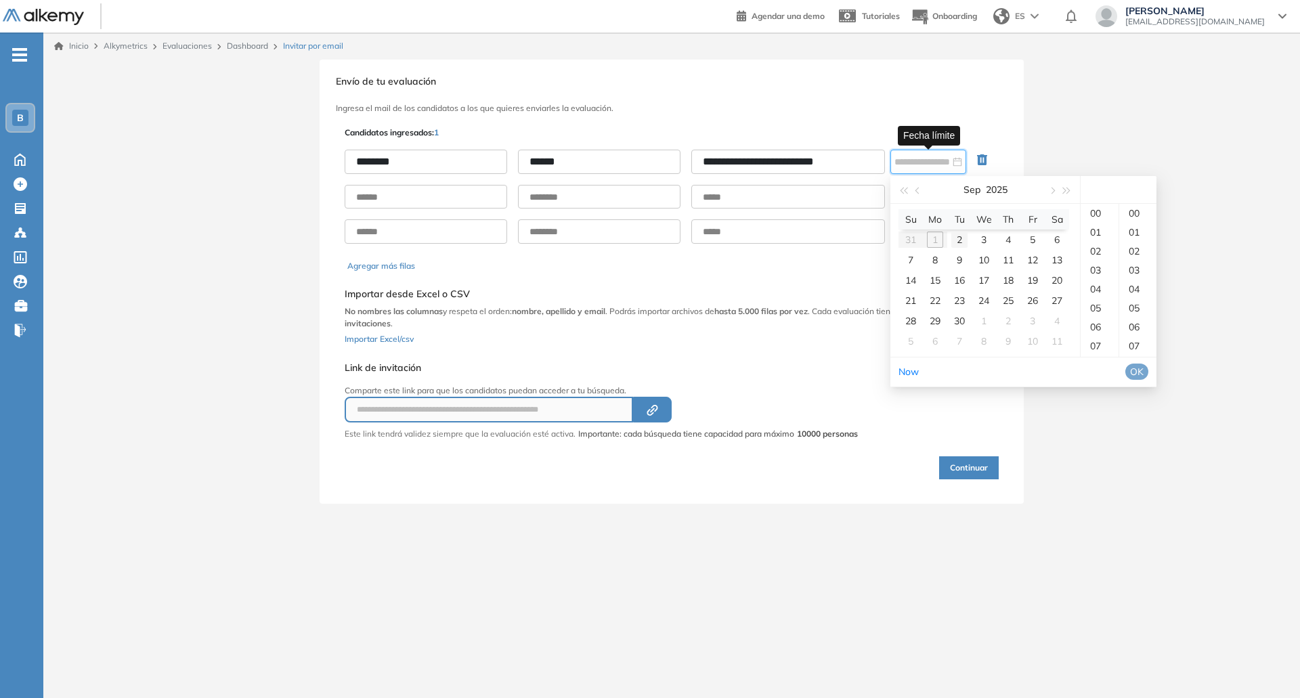
type input "**********"
click at [958, 243] on div "2" at bounding box center [960, 240] width 16 height 16
click at [1019, 119] on div "**********" at bounding box center [672, 282] width 704 height 444
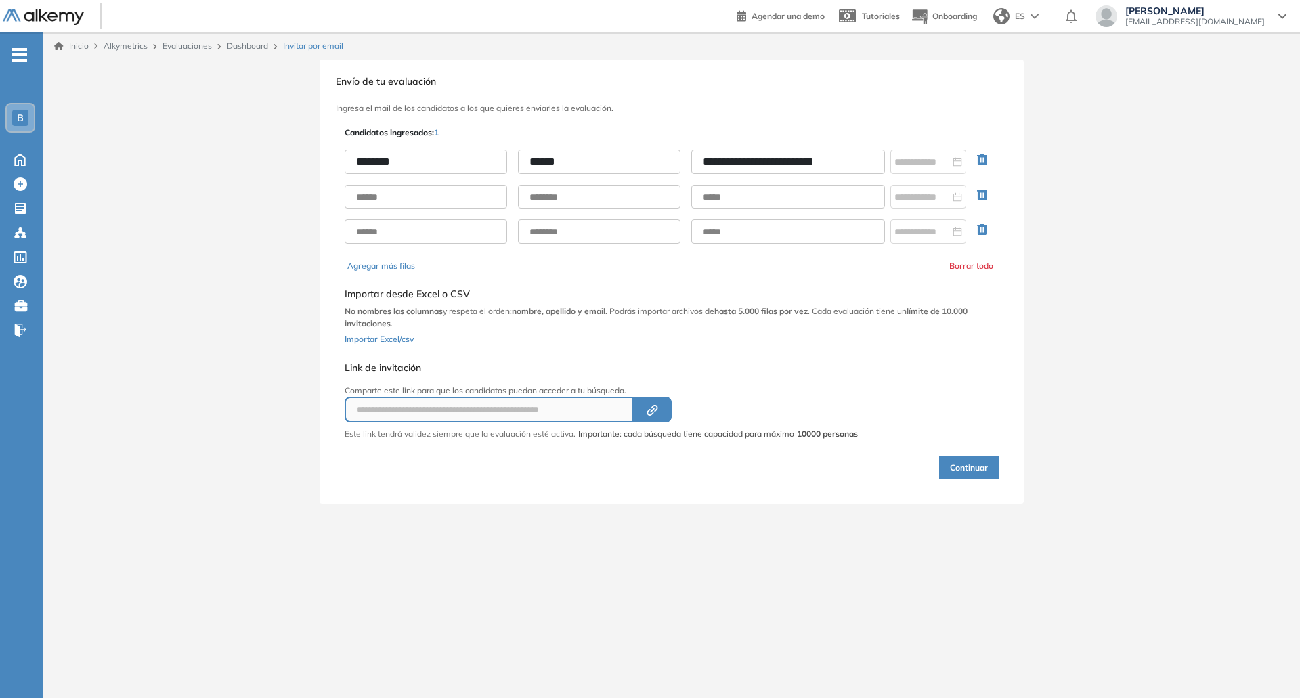
click at [974, 471] on button "Continuar" at bounding box center [969, 467] width 60 height 23
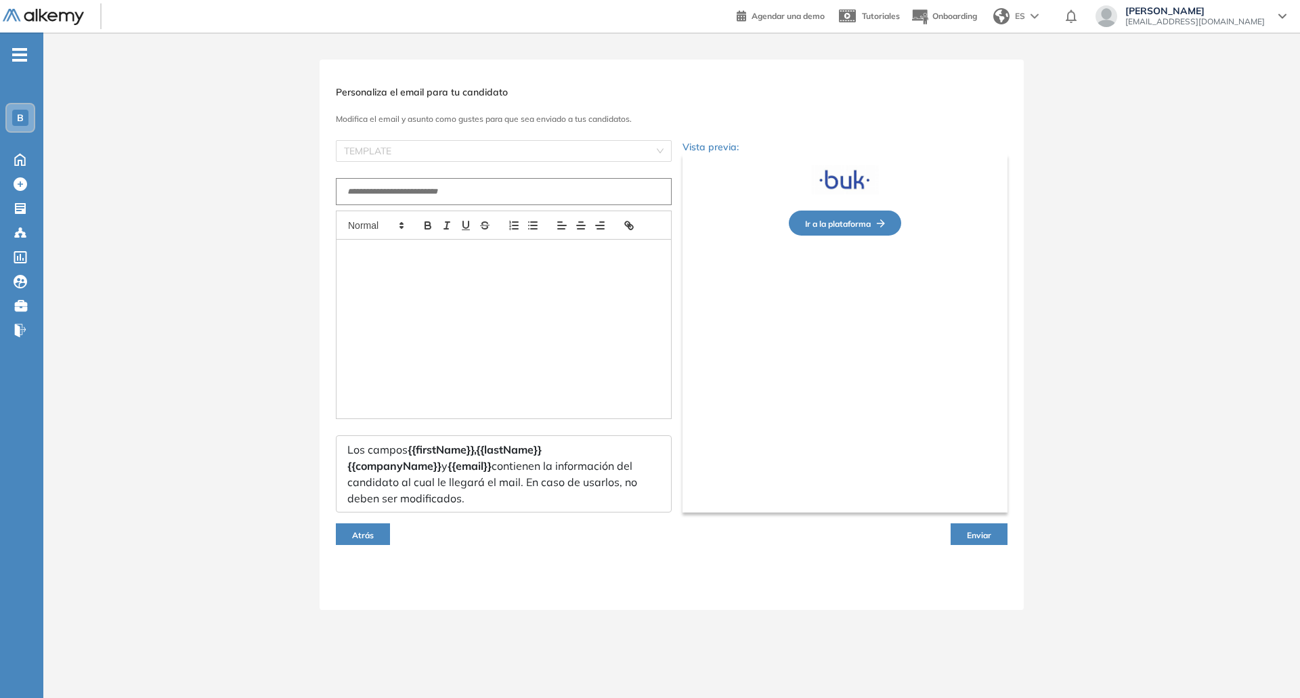
type input "**********"
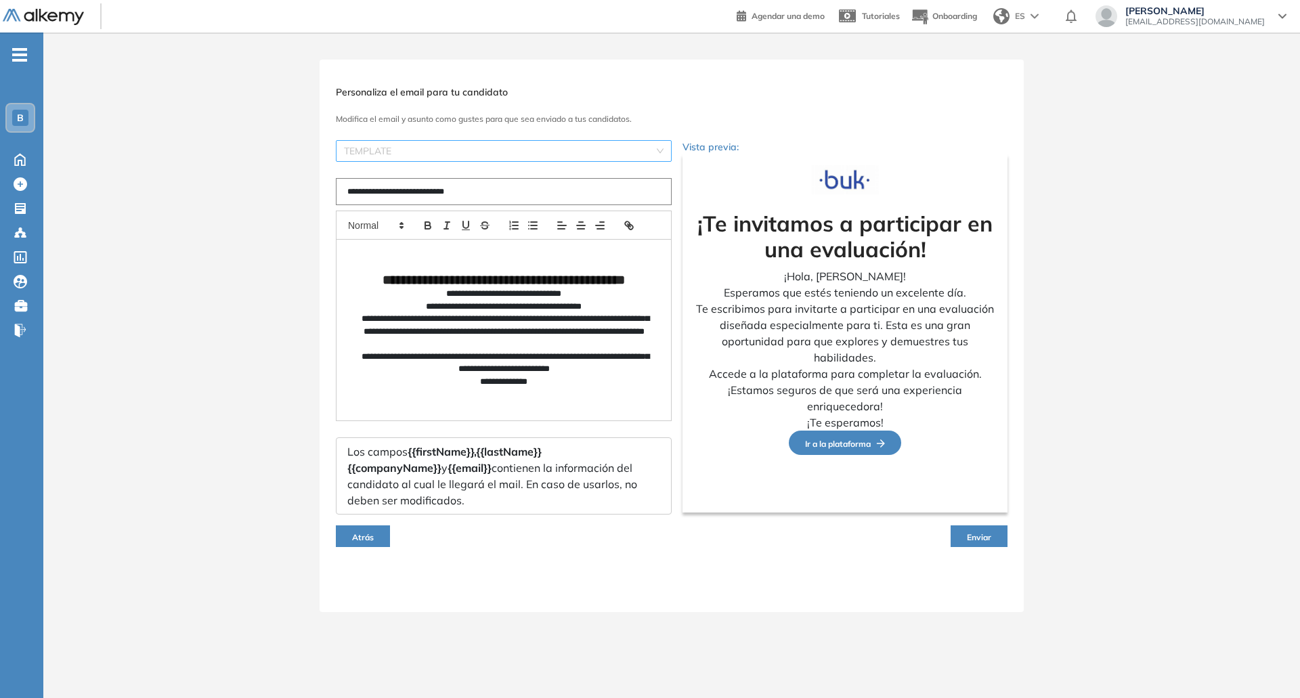
click at [595, 152] on input "search" at bounding box center [499, 151] width 310 height 20
click at [374, 526] on button "Atrás" at bounding box center [363, 537] width 54 height 22
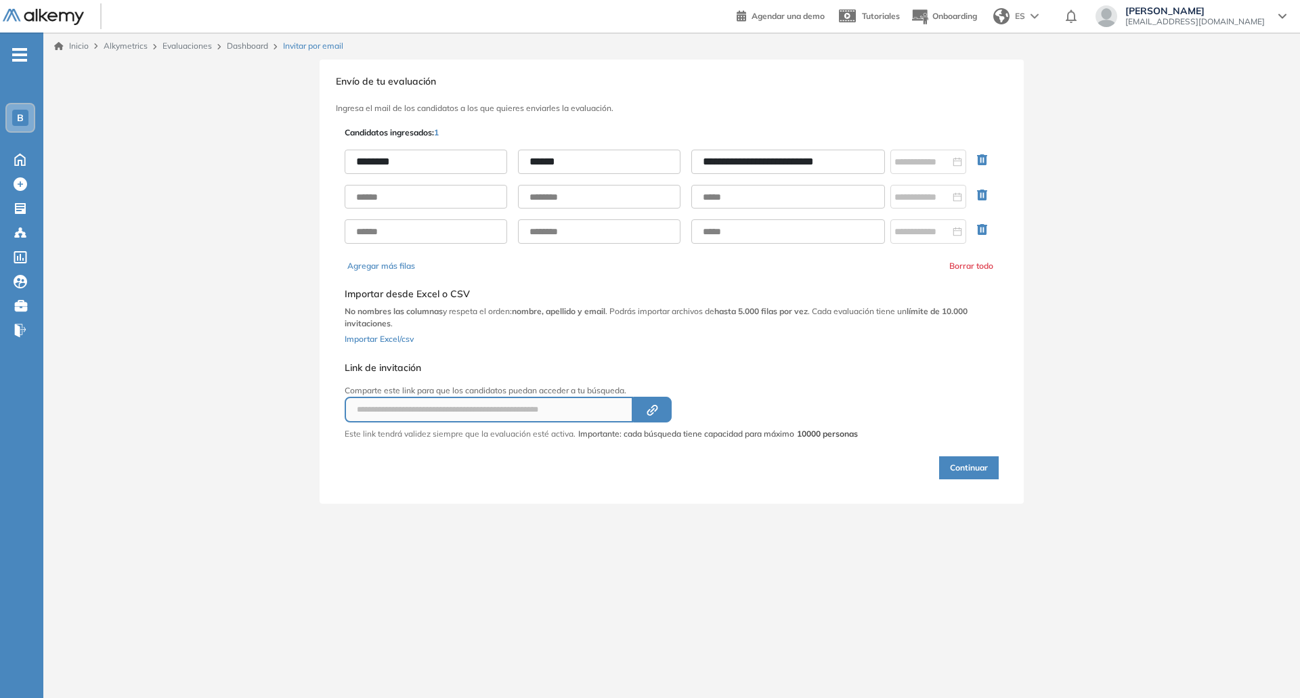
click at [784, 387] on p "Comparte este link para que los candidatos puedan acceder a tu búsqueda." at bounding box center [601, 391] width 513 height 12
click at [955, 462] on button "Continuar" at bounding box center [969, 467] width 60 height 23
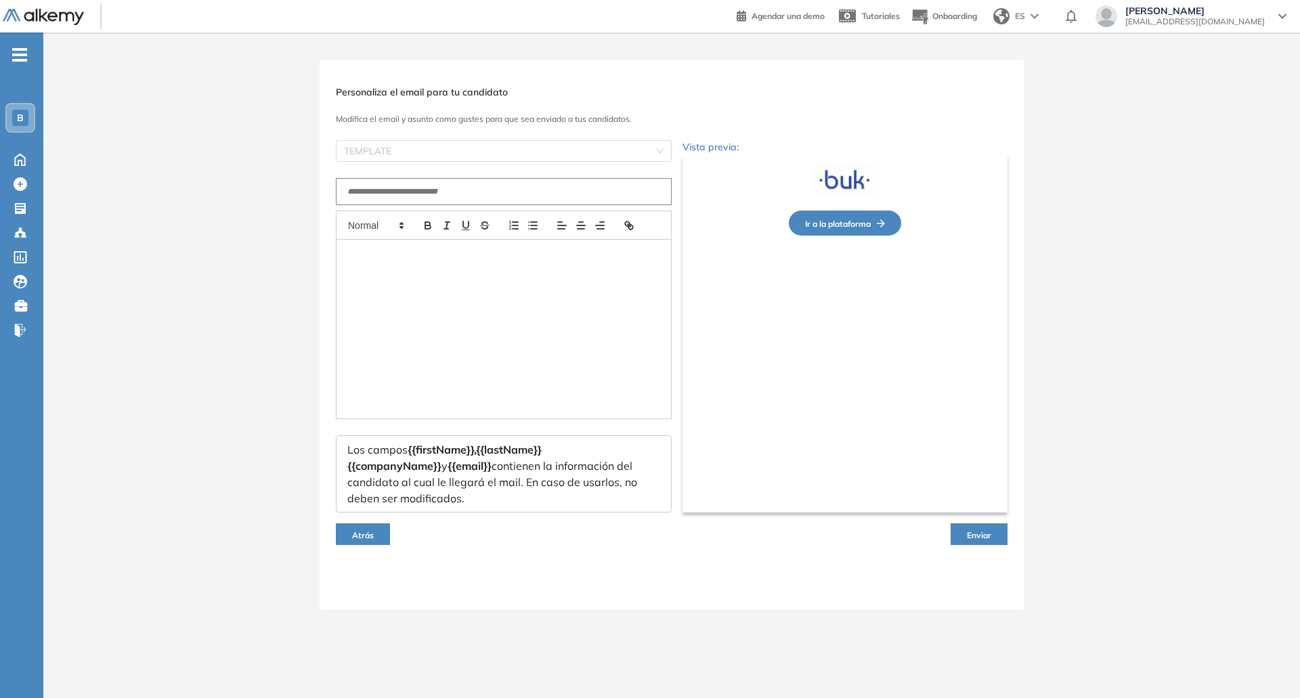
type input "**********"
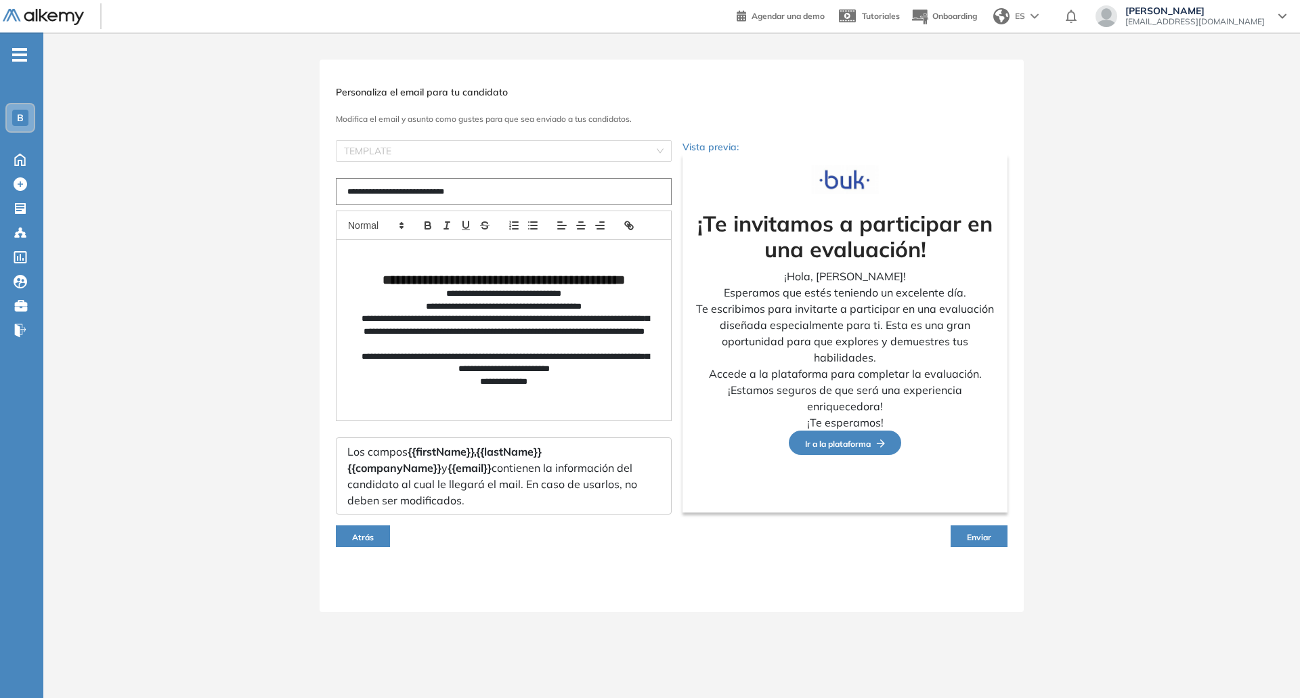
click at [591, 350] on p "**********" at bounding box center [503, 331] width 291 height 37
click at [975, 528] on button "Enviar" at bounding box center [979, 537] width 57 height 22
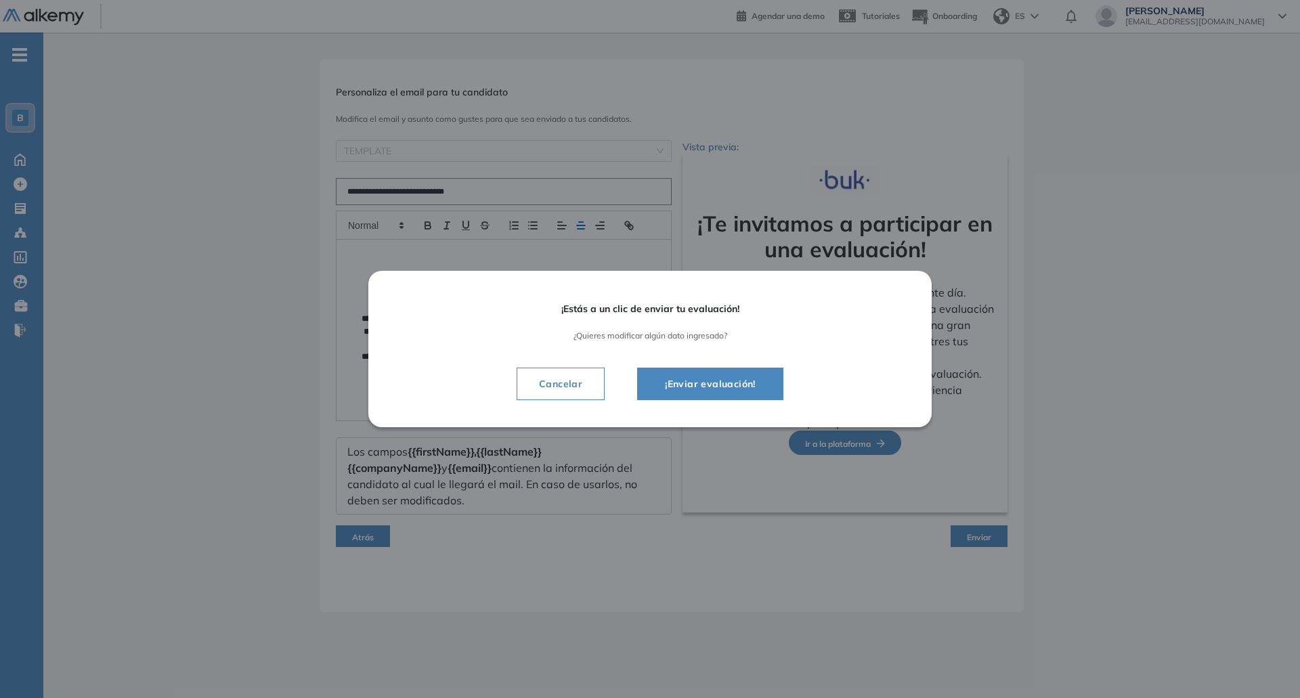
click at [714, 396] on button "¡Enviar evaluación!" at bounding box center [710, 384] width 146 height 33
